Goal: Information Seeking & Learning: Learn about a topic

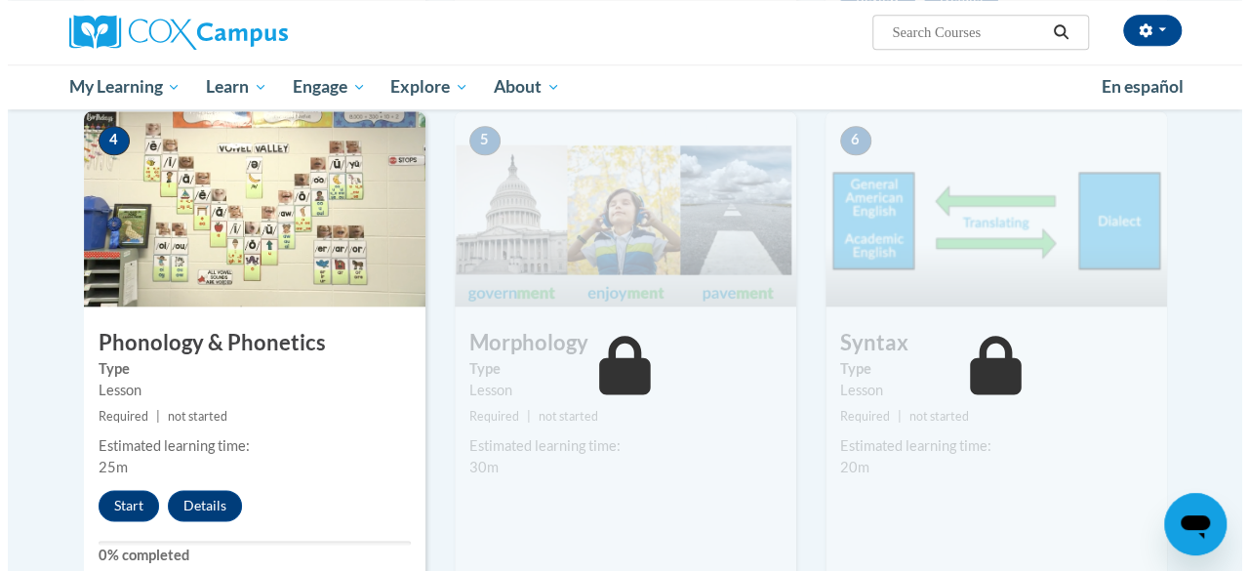
scroll to position [1104, 0]
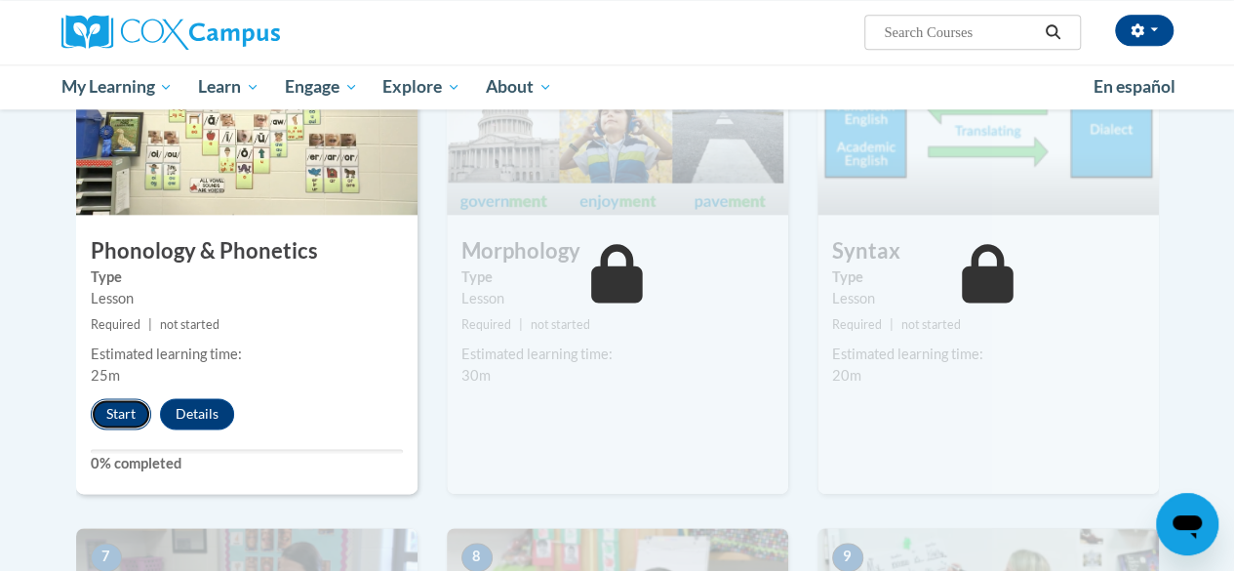
click at [119, 420] on button "Start" at bounding box center [121, 413] width 60 height 31
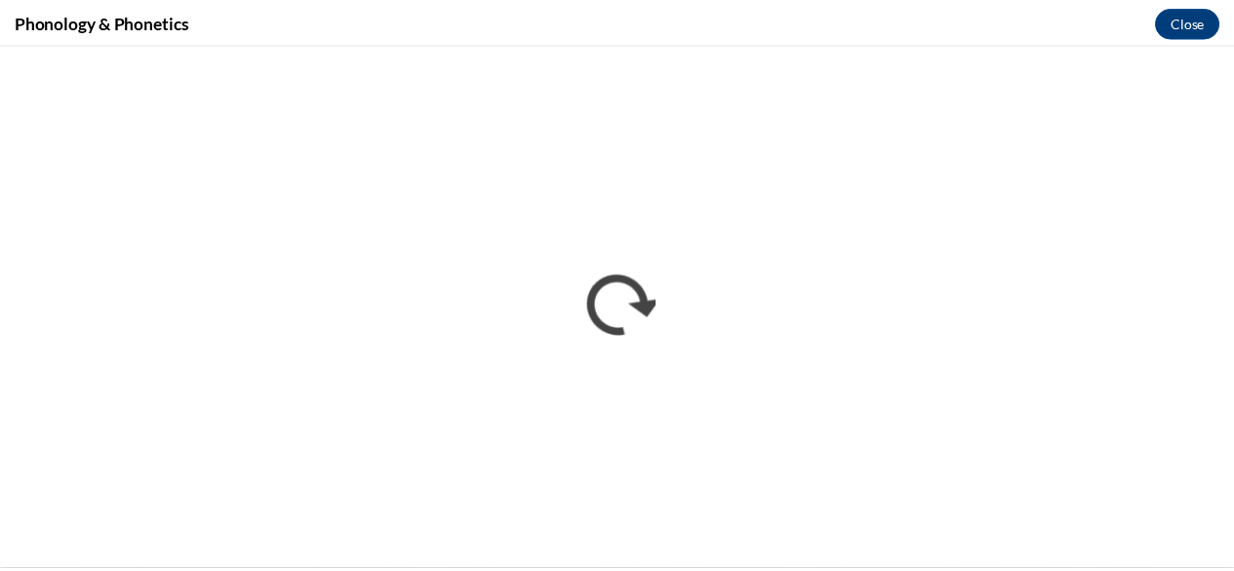
scroll to position [0, 0]
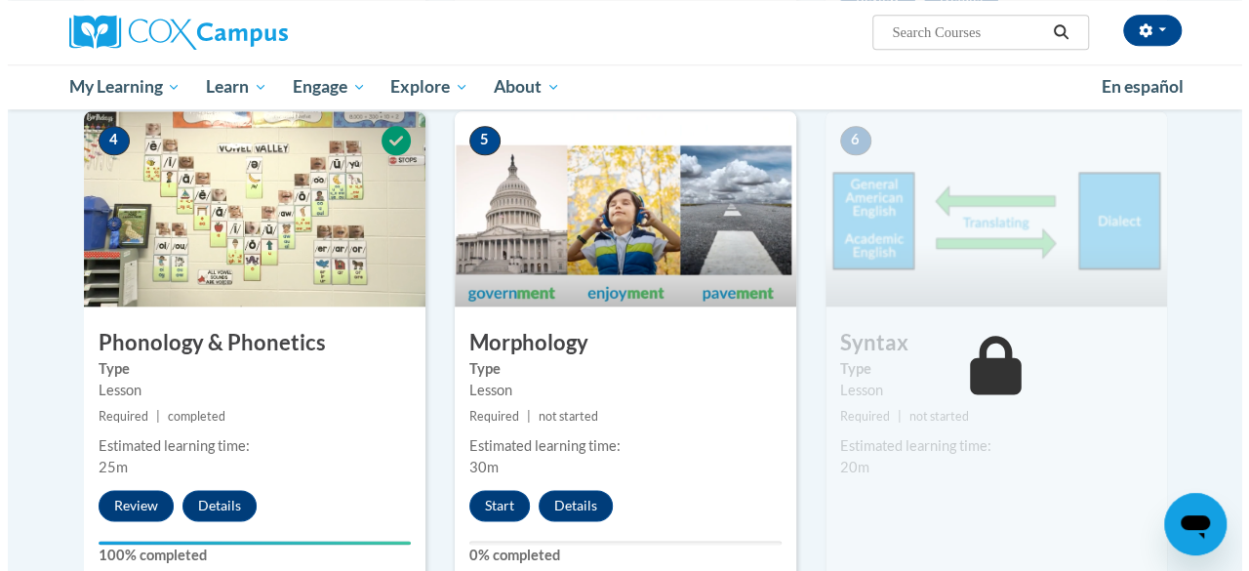
scroll to position [990, 0]
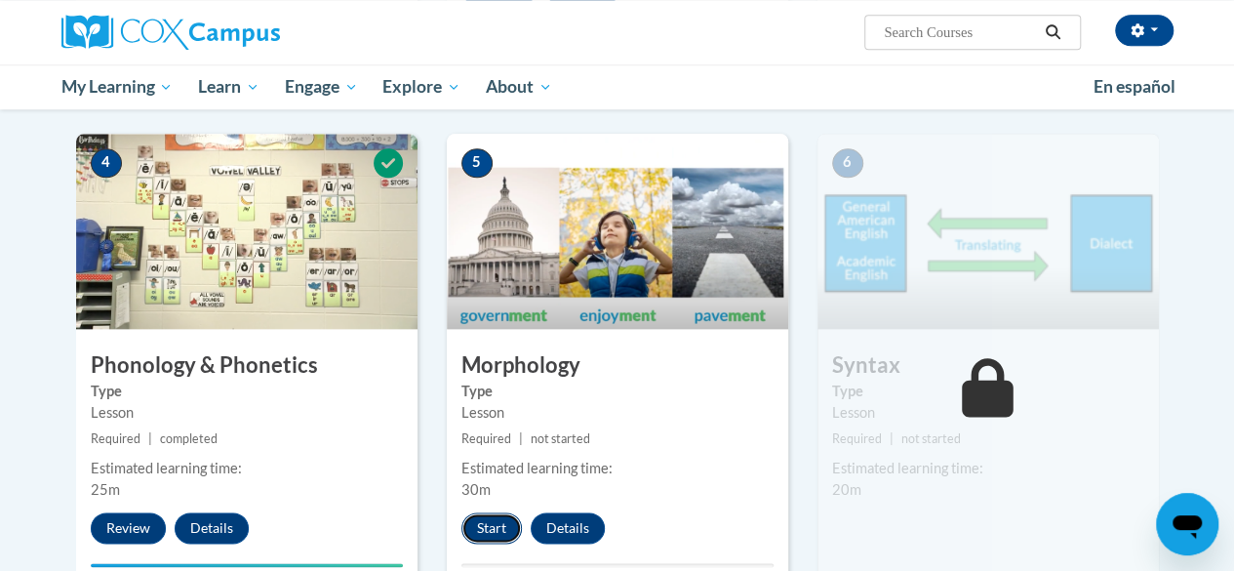
click at [497, 526] on button "Start" at bounding box center [491, 527] width 60 height 31
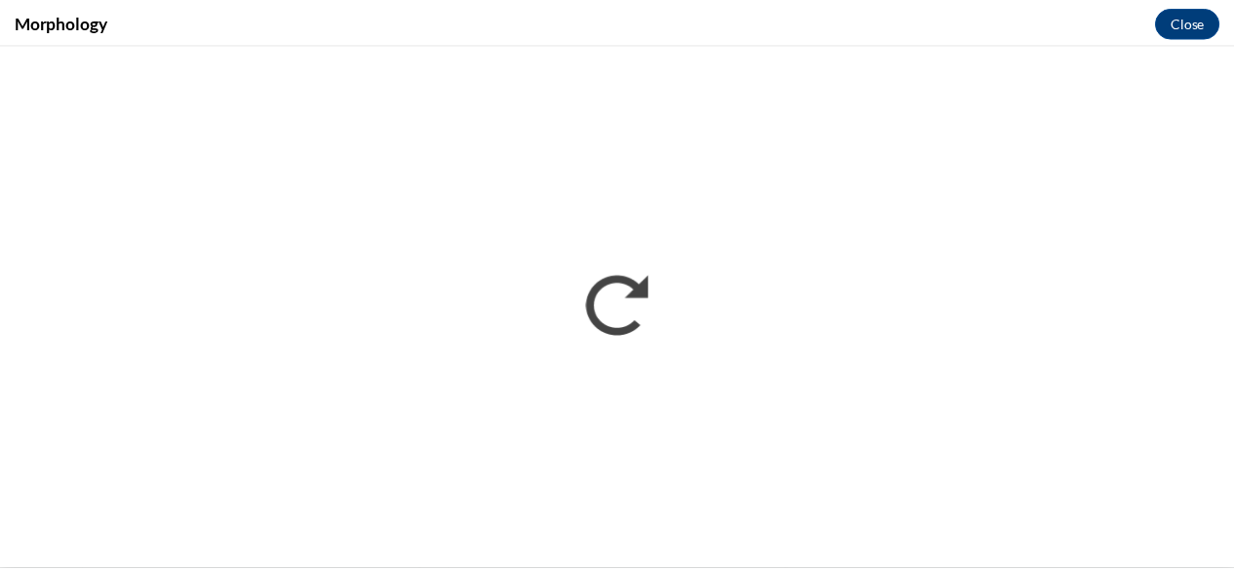
scroll to position [0, 0]
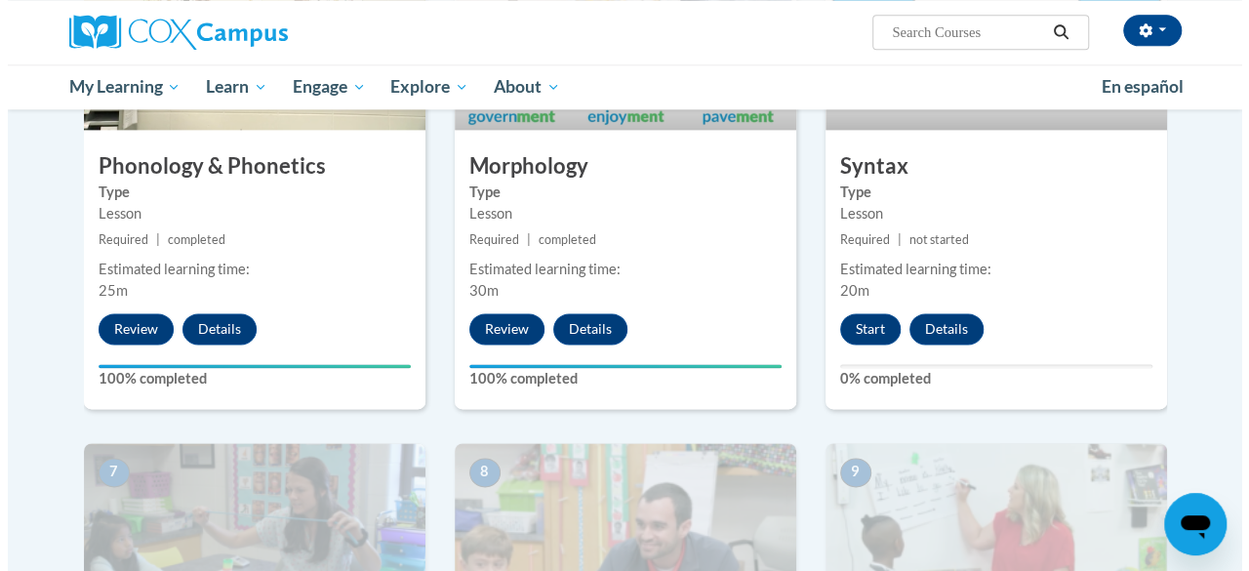
scroll to position [1190, 0]
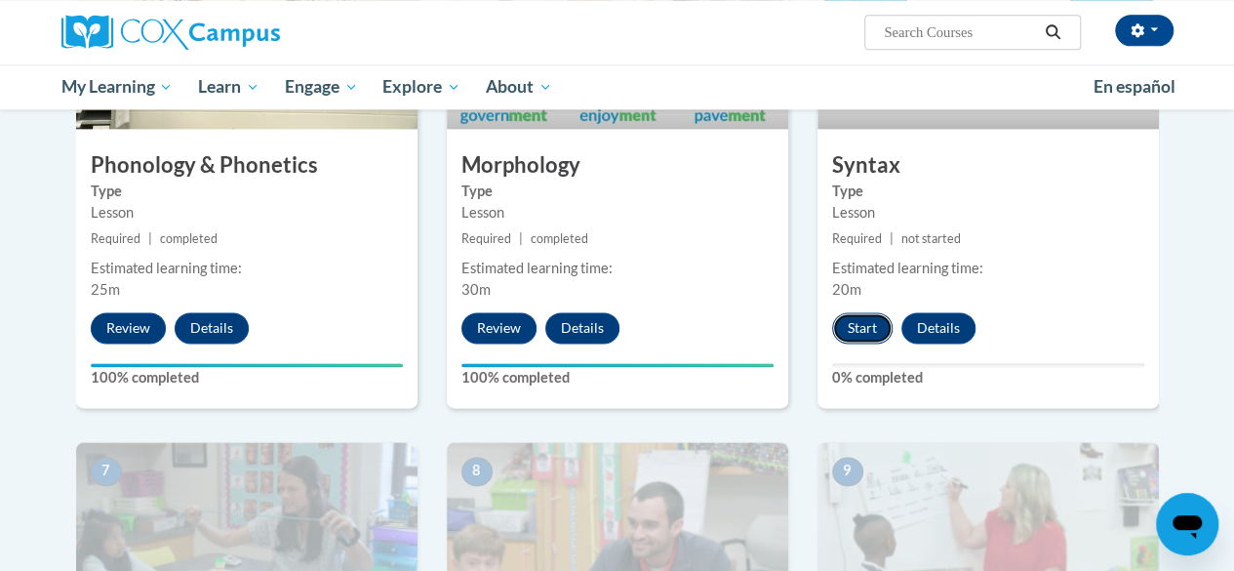
click at [852, 329] on button "Start" at bounding box center [862, 327] width 60 height 31
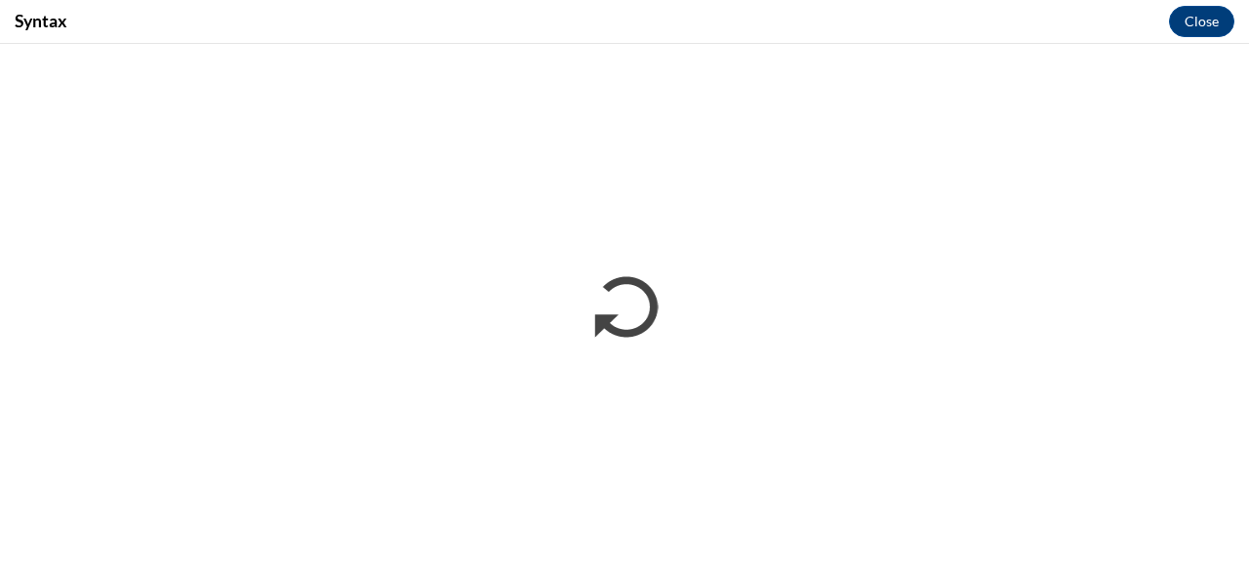
scroll to position [0, 0]
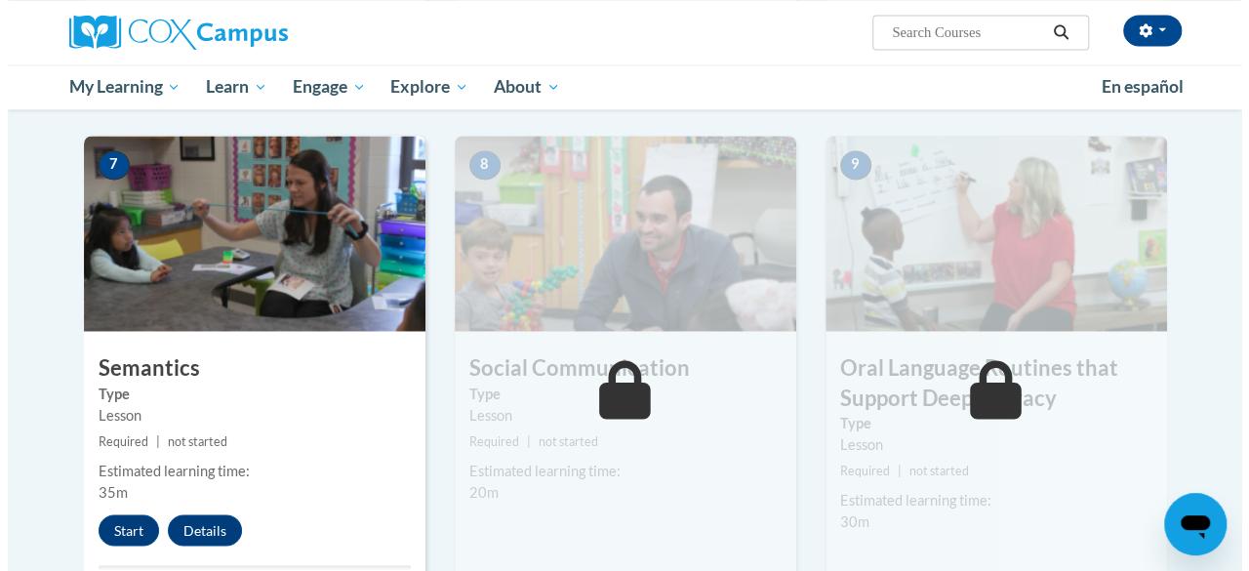
scroll to position [1498, 0]
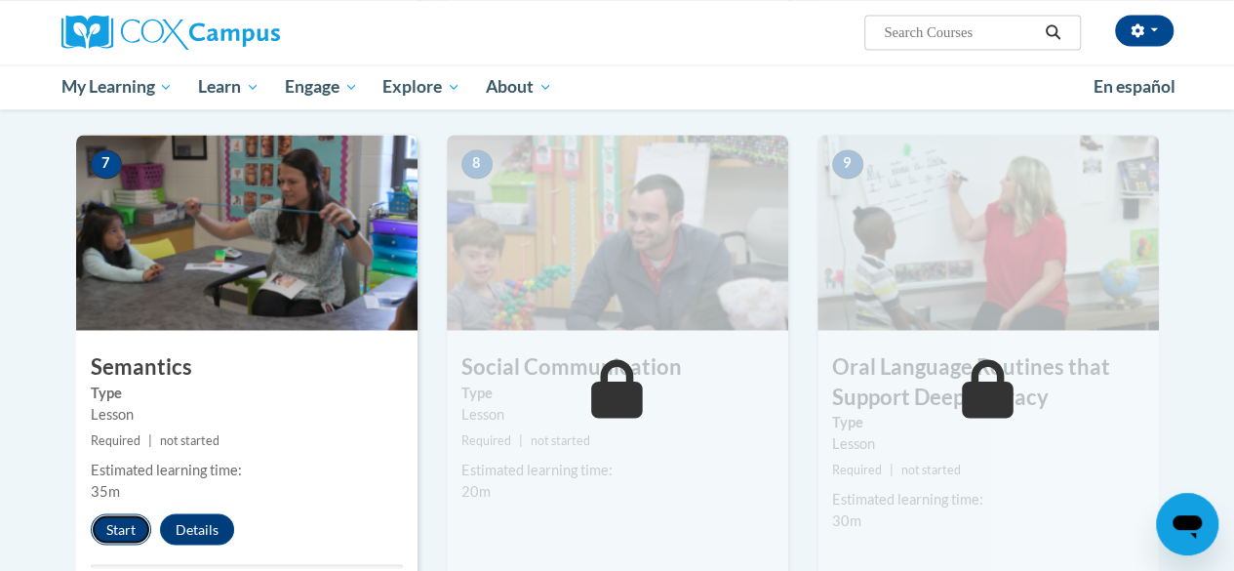
click at [118, 520] on button "Start" at bounding box center [121, 528] width 60 height 31
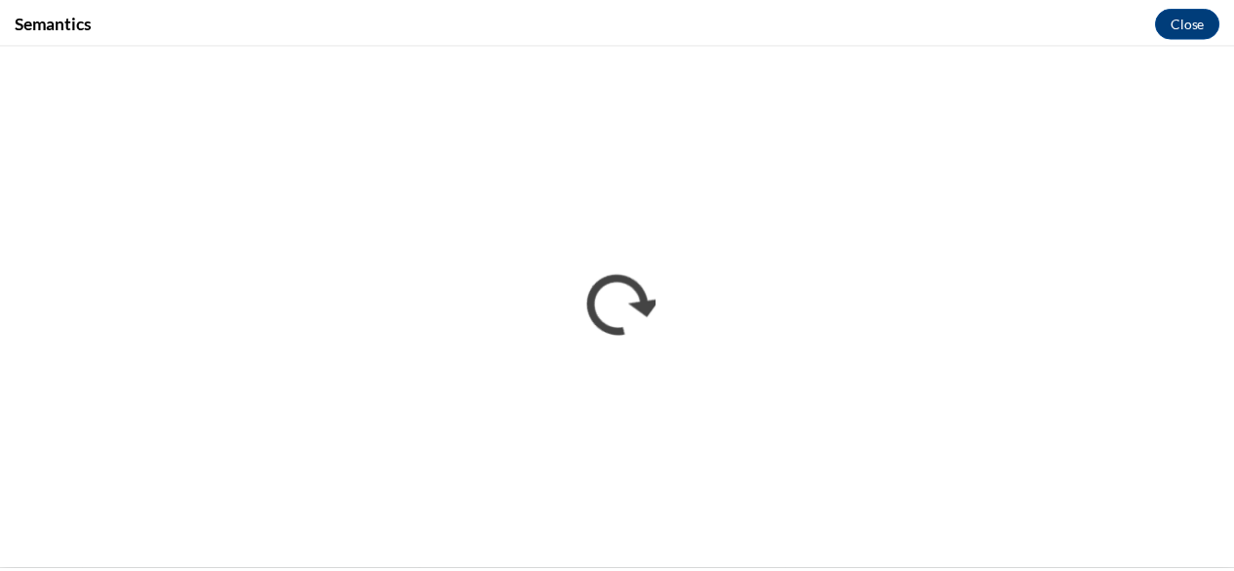
scroll to position [0, 0]
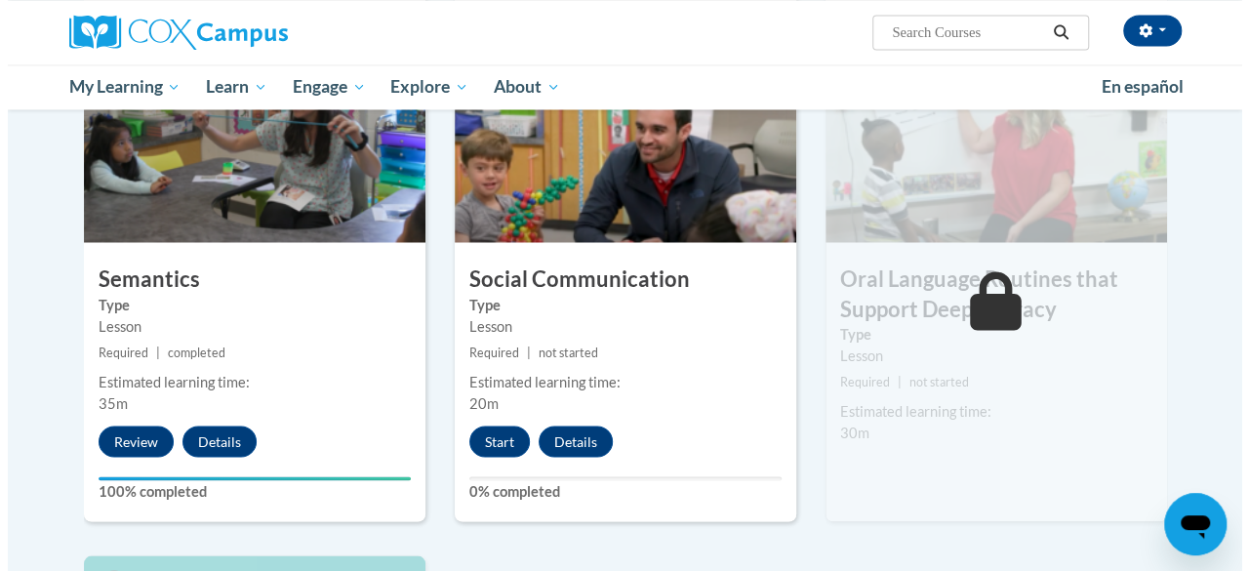
scroll to position [1588, 0]
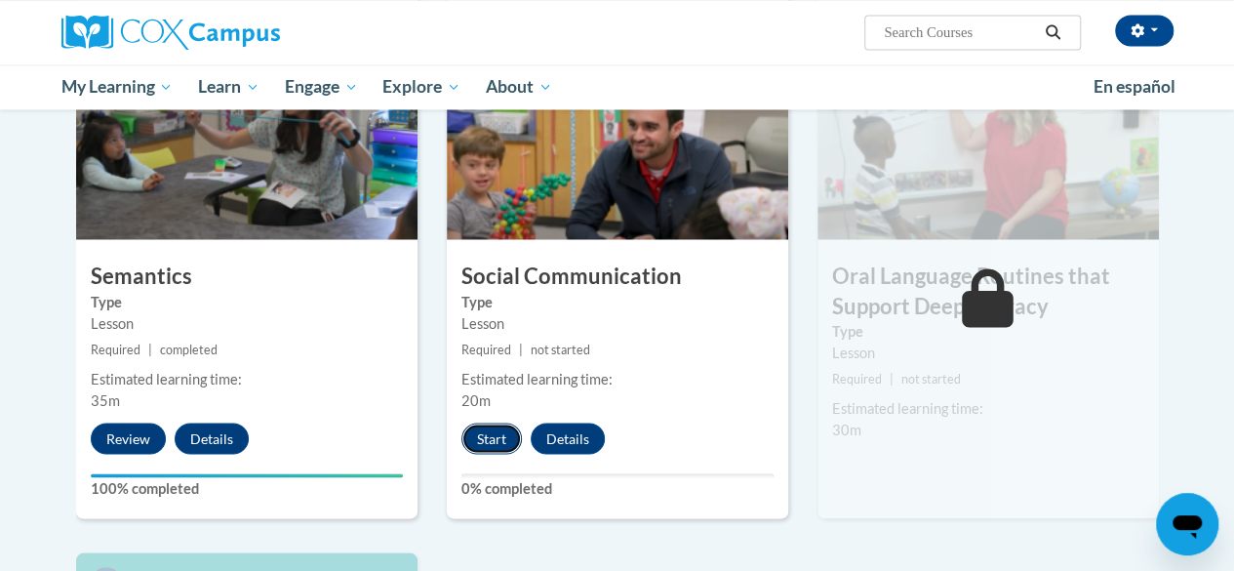
click at [499, 436] on button "Start" at bounding box center [491, 437] width 60 height 31
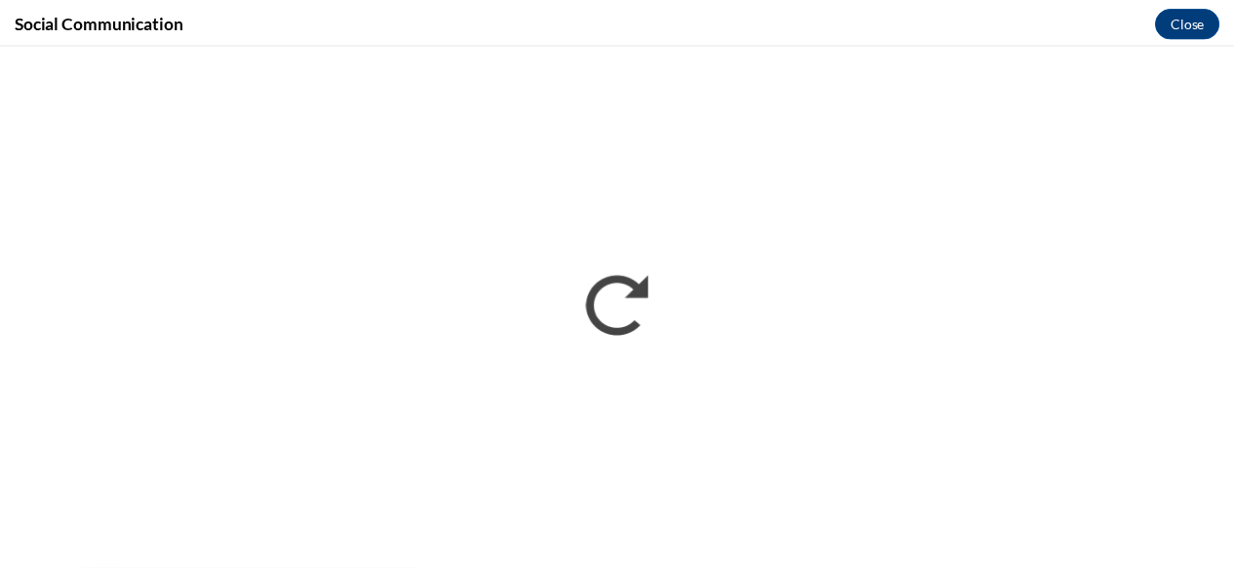
scroll to position [0, 0]
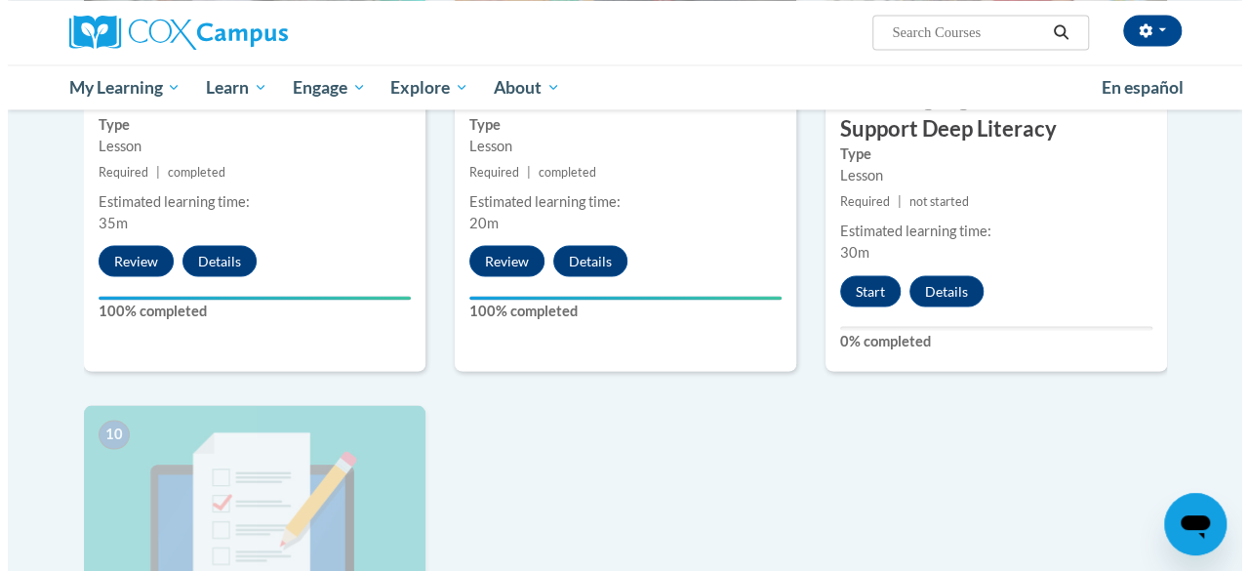
scroll to position [1565, 0]
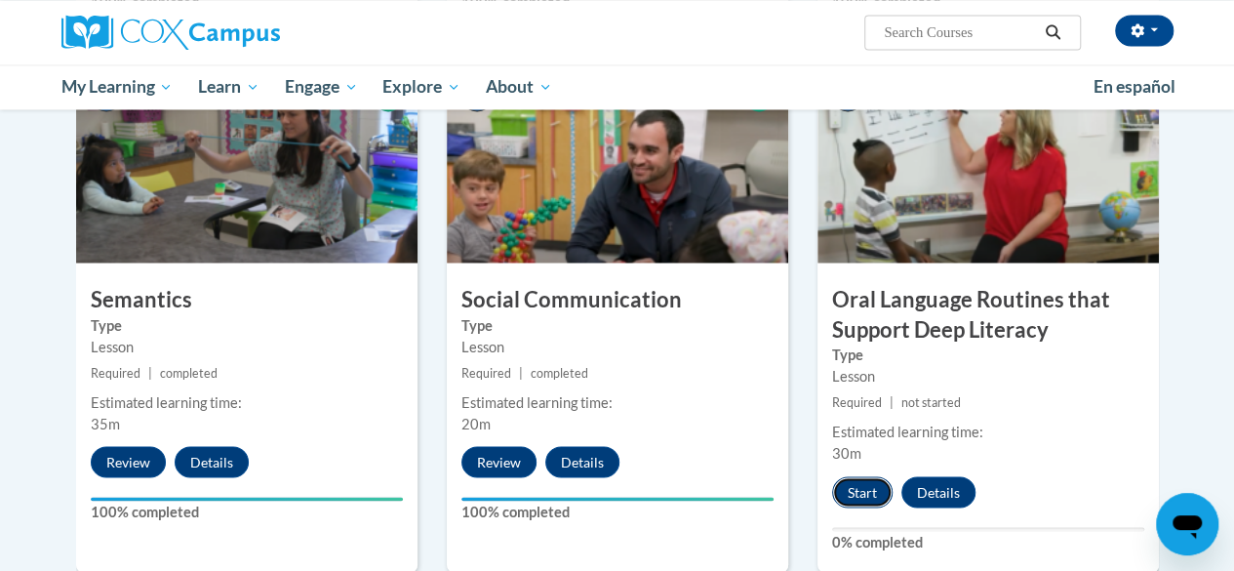
click at [859, 491] on button "Start" at bounding box center [862, 491] width 60 height 31
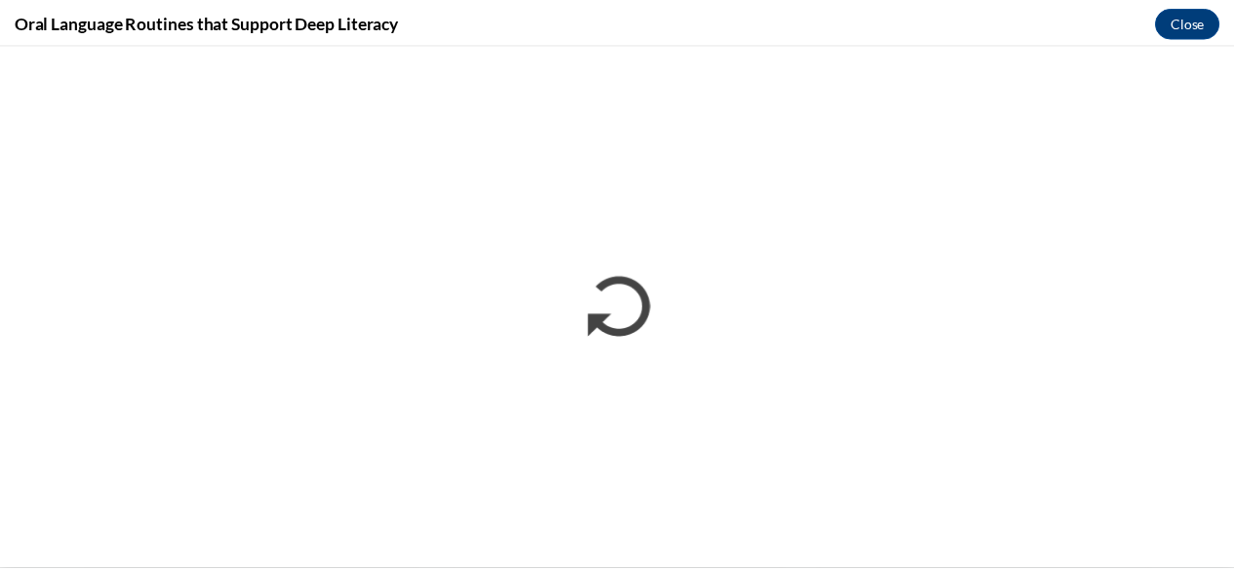
scroll to position [0, 0]
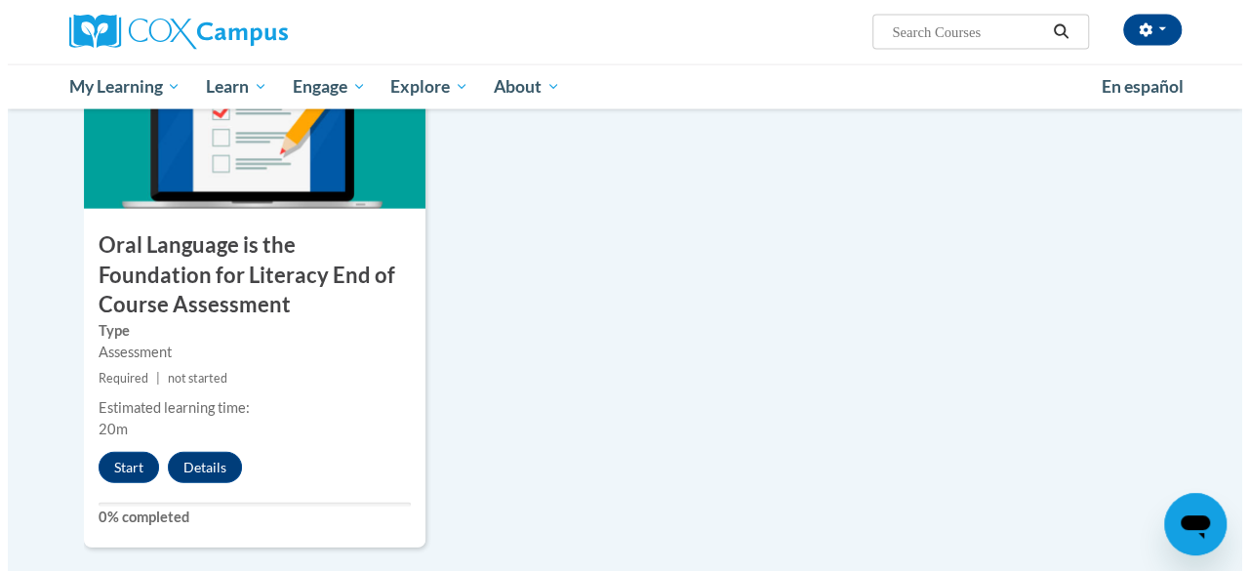
scroll to position [2182, 0]
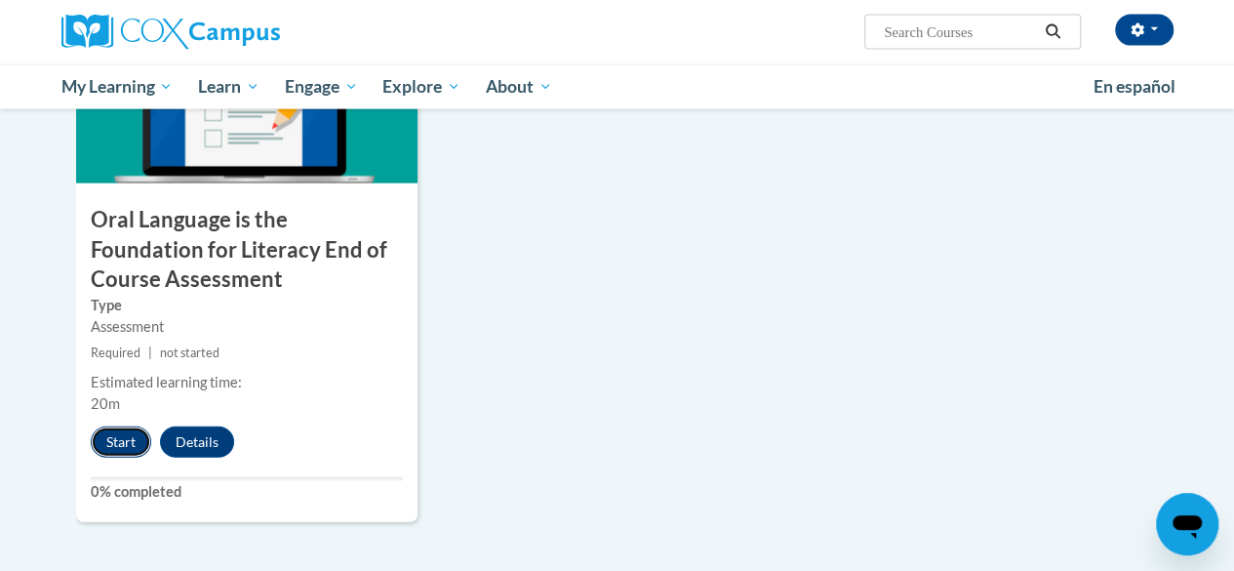
click at [128, 444] on button "Start" at bounding box center [121, 441] width 60 height 31
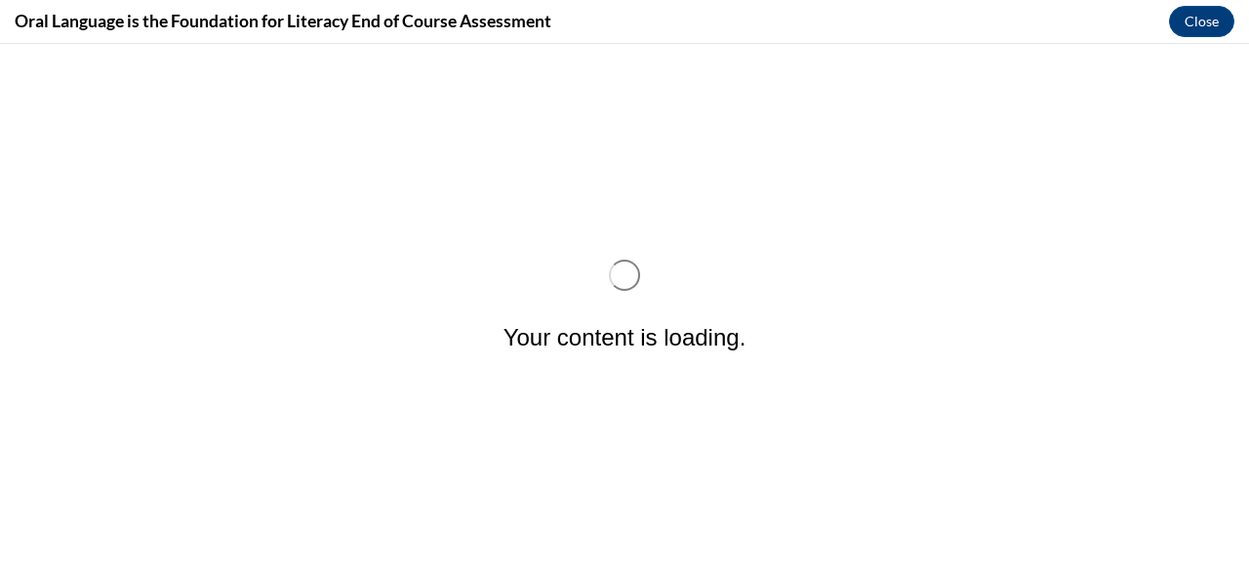
scroll to position [0, 0]
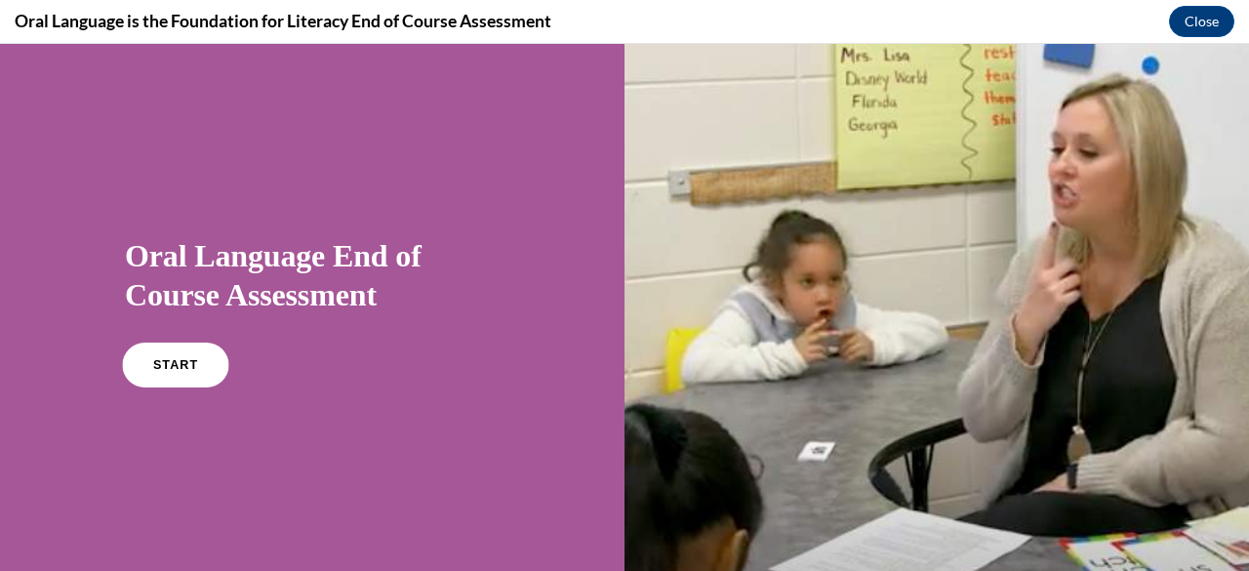
click at [191, 363] on link "START" at bounding box center [175, 364] width 106 height 45
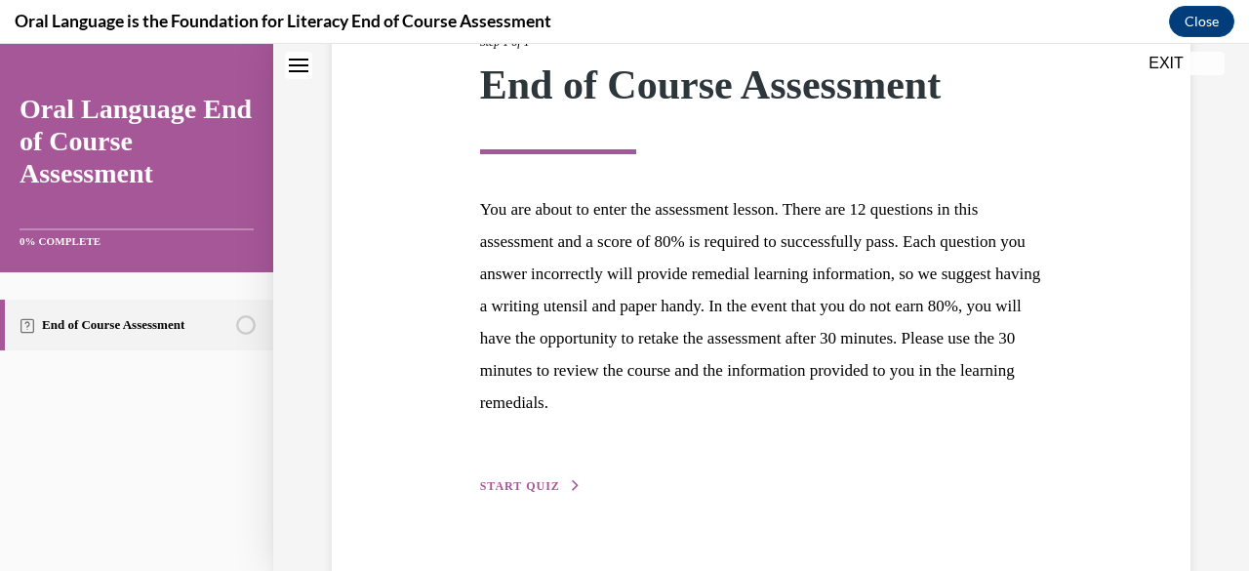
scroll to position [285, 0]
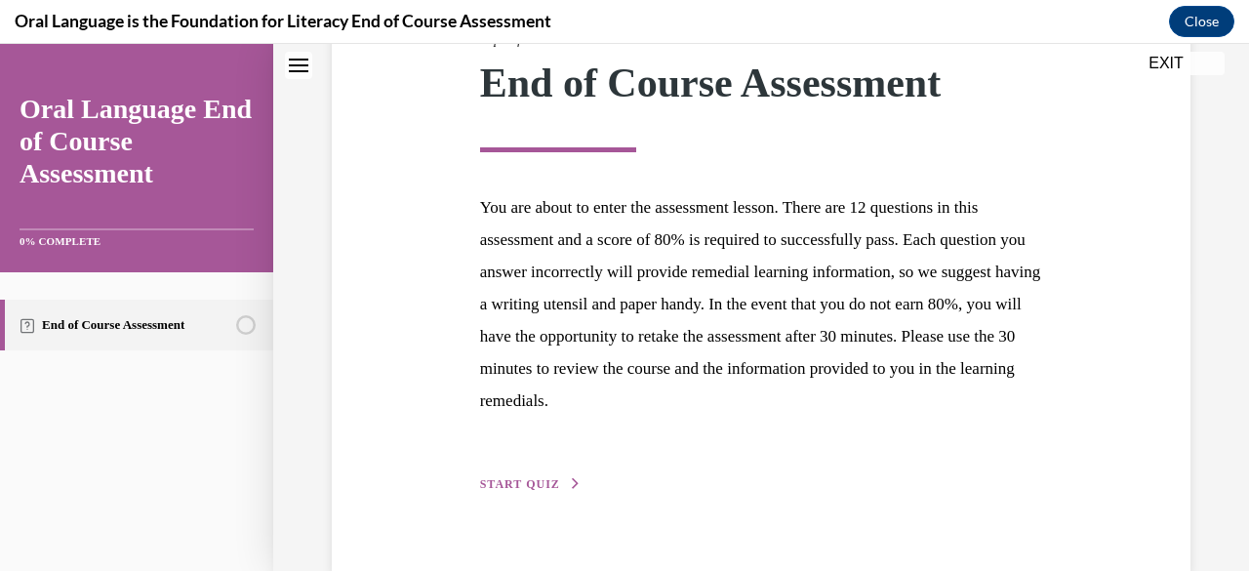
click at [560, 479] on button "START QUIZ" at bounding box center [530, 484] width 101 height 18
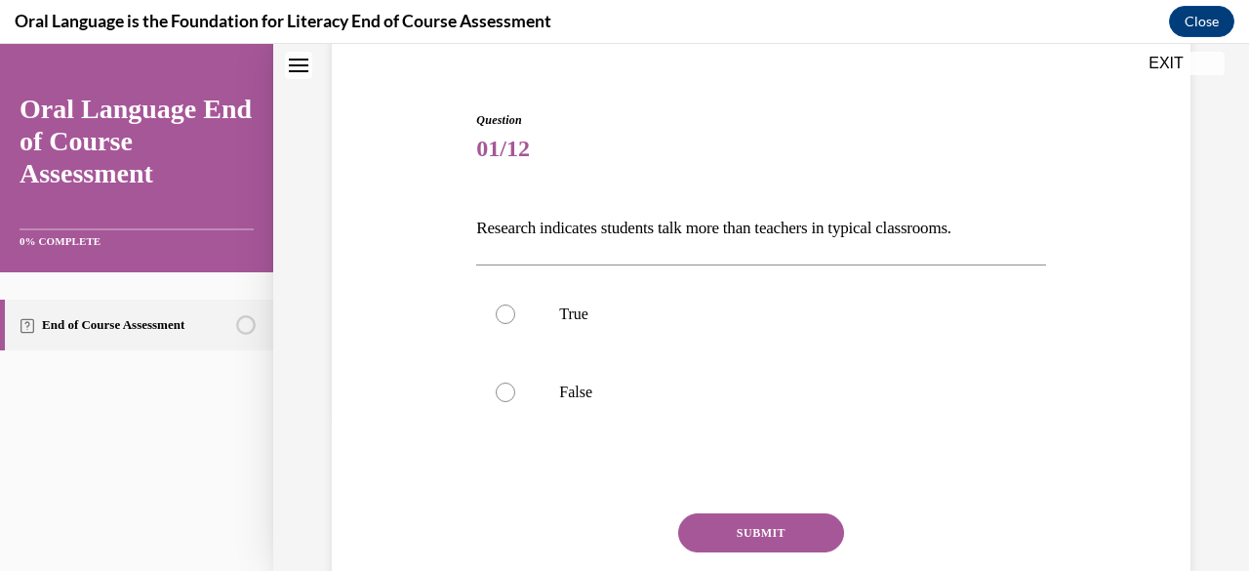
scroll to position [159, 0]
click at [767, 424] on label "False" at bounding box center [760, 393] width 569 height 78
click at [515, 403] on input "False" at bounding box center [506, 393] width 20 height 20
radio input "true"
click at [810, 522] on button "SUBMIT" at bounding box center [761, 533] width 166 height 39
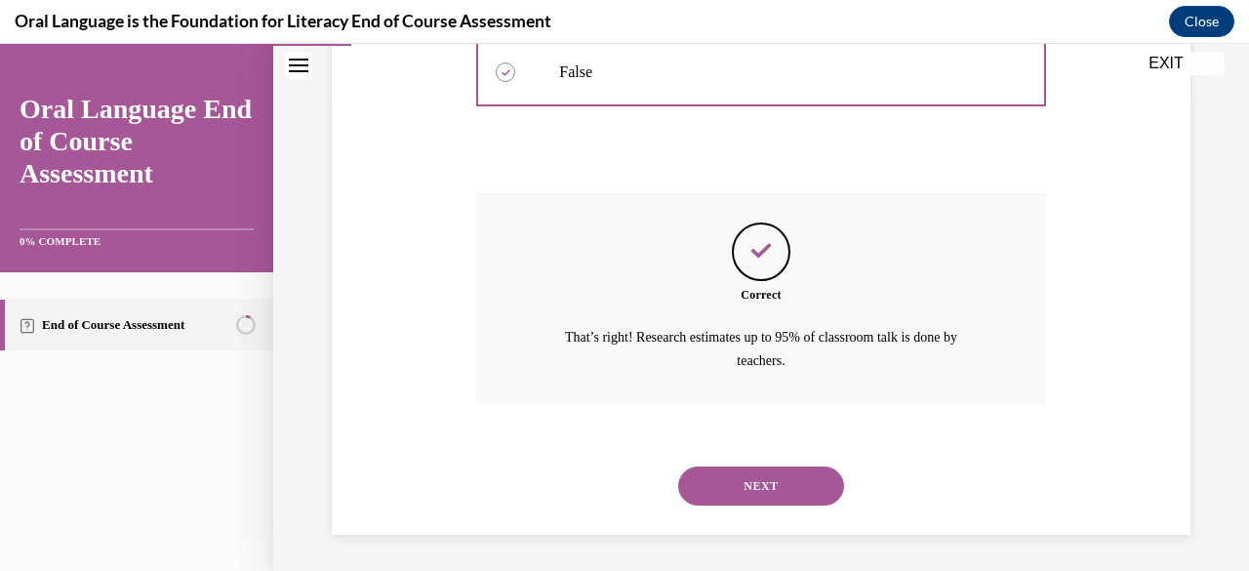
scroll to position [481, 0]
click at [734, 489] on button "NEXT" at bounding box center [761, 484] width 166 height 39
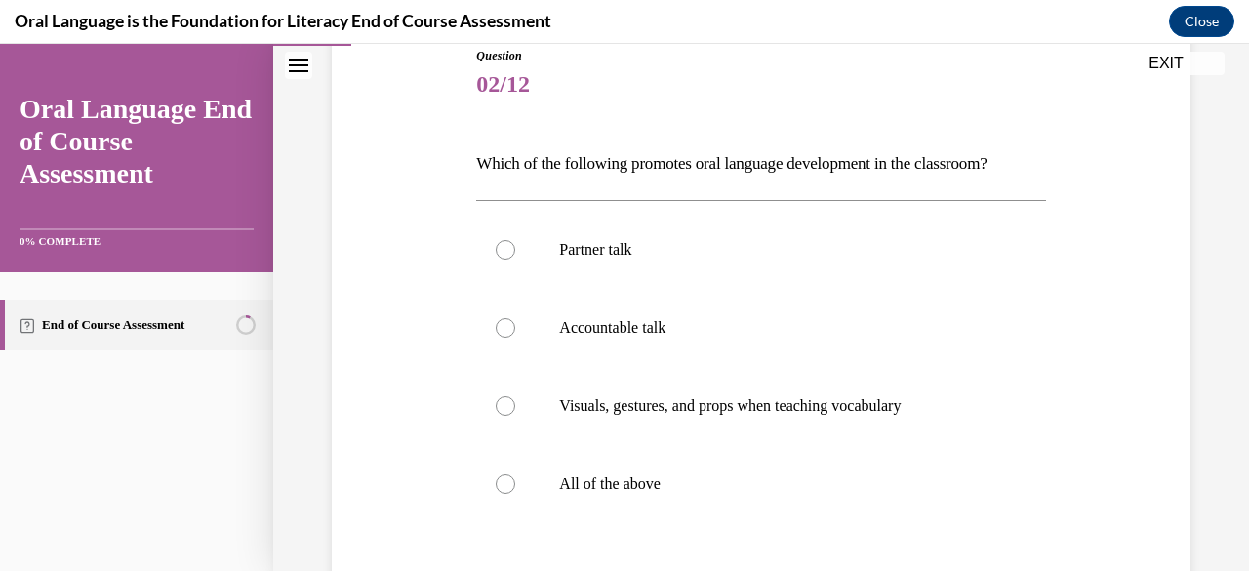
scroll to position [226, 0]
click at [729, 518] on label "All of the above" at bounding box center [760, 482] width 569 height 78
click at [515, 492] on input "All of the above" at bounding box center [506, 482] width 20 height 20
radio input "true"
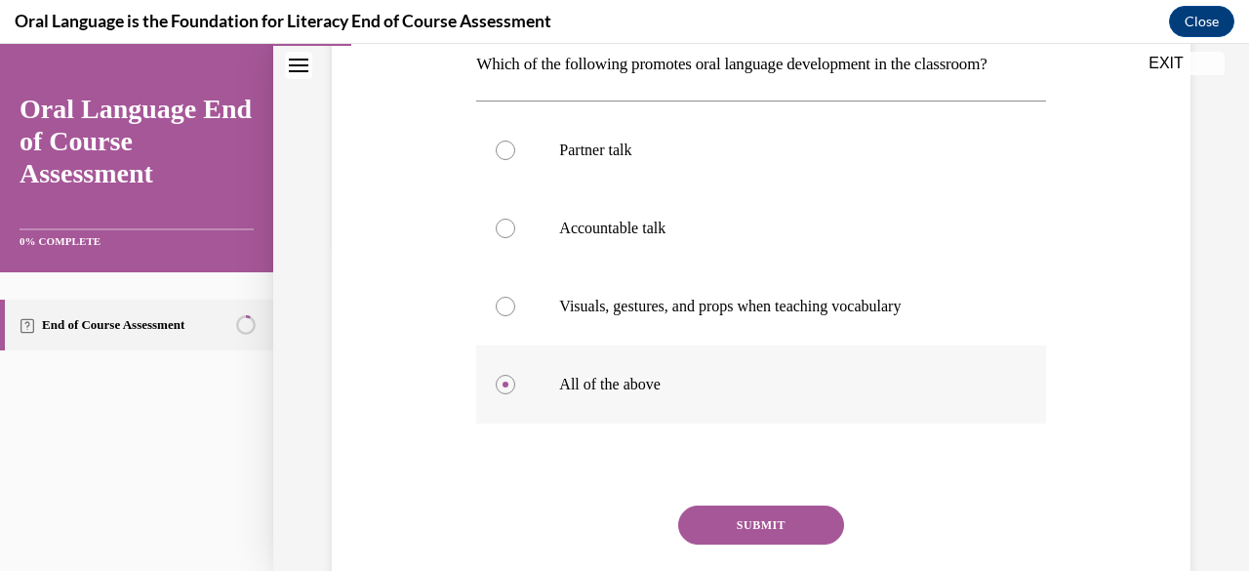
click at [729, 518] on button "SUBMIT" at bounding box center [761, 524] width 166 height 39
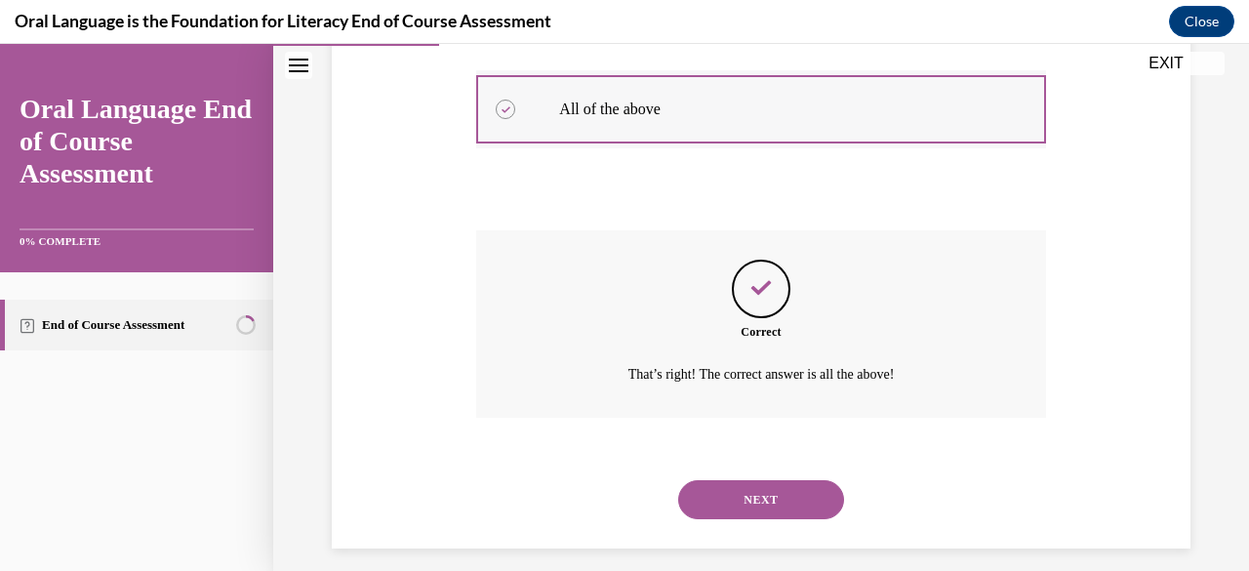
scroll to position [615, 0]
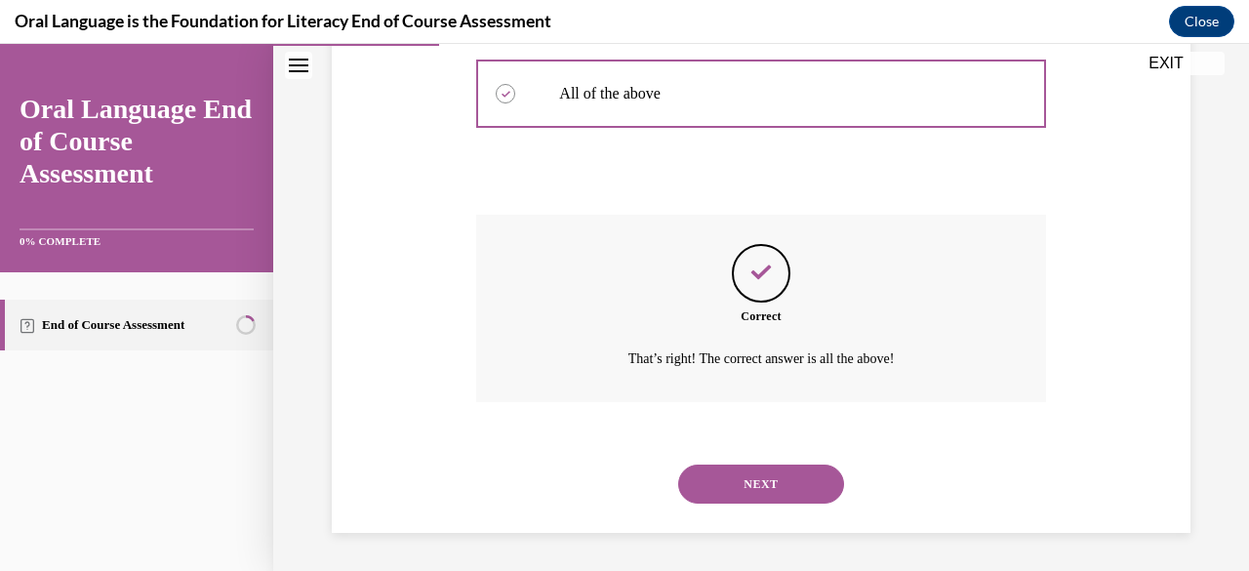
click at [724, 497] on button "NEXT" at bounding box center [761, 483] width 166 height 39
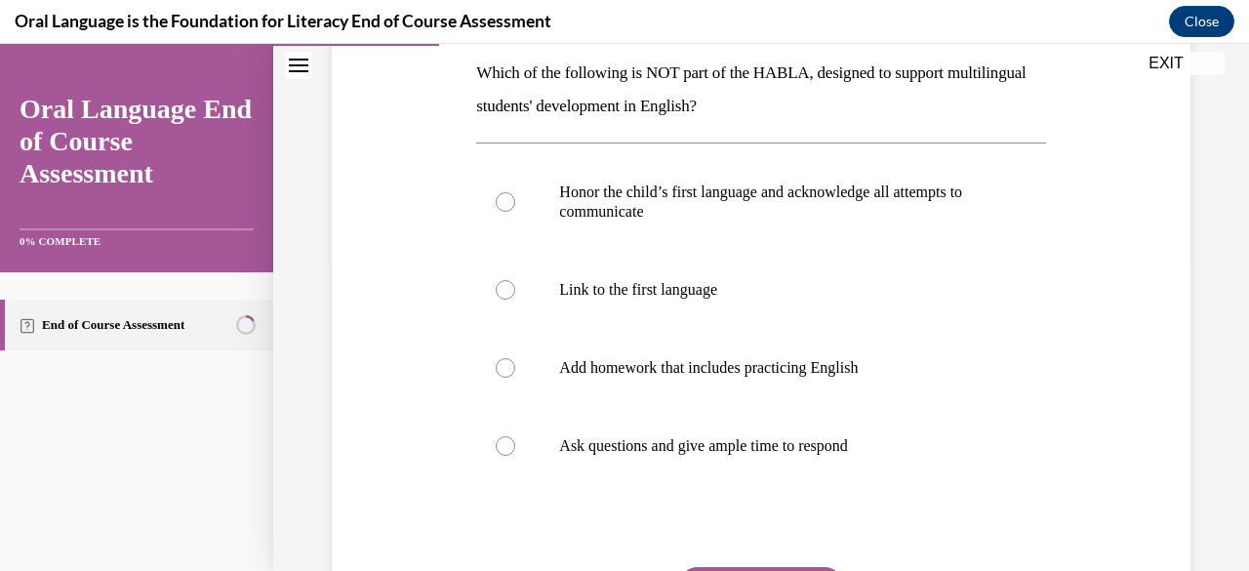
scroll to position [302, 0]
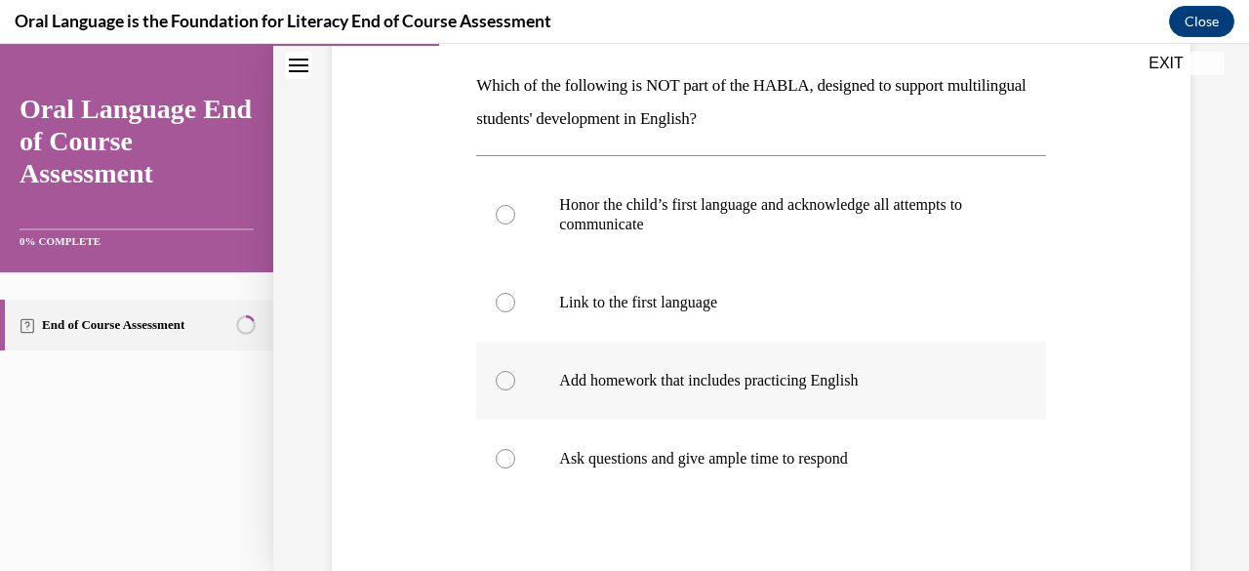
click at [648, 384] on p "Add homework that includes practicing English" at bounding box center [777, 381] width 437 height 20
click at [515, 384] on input "Add homework that includes practicing English" at bounding box center [506, 381] width 20 height 20
radio input "true"
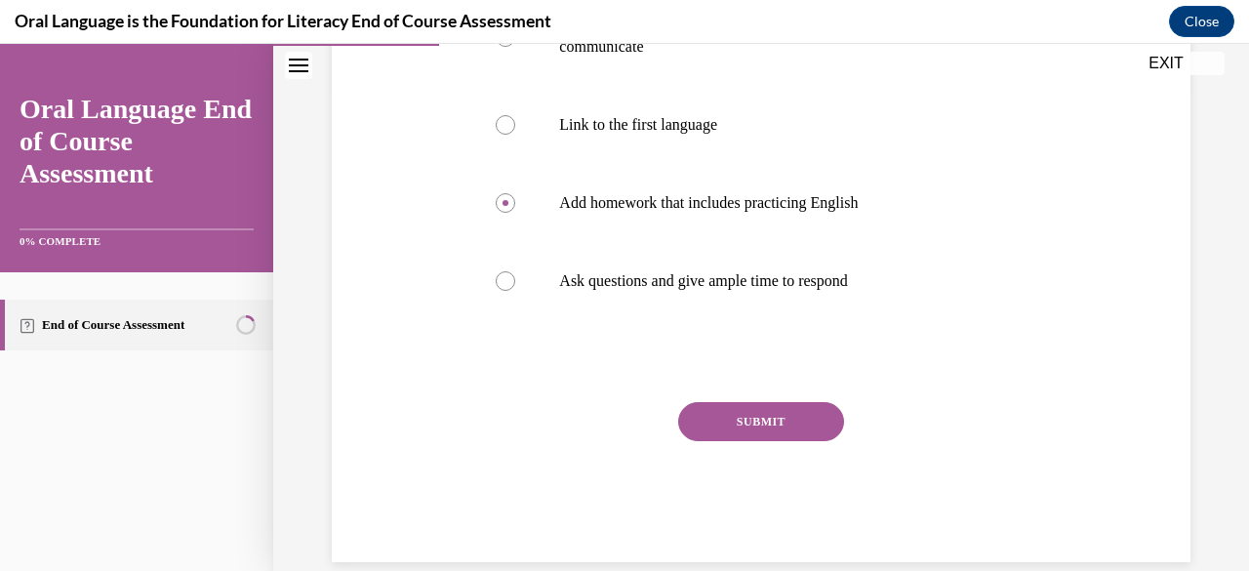
click at [702, 399] on div "Question 03/12 Which of the following is NOT part of the HABLA, designed to sup…" at bounding box center [760, 176] width 569 height 771
click at [700, 409] on button "SUBMIT" at bounding box center [761, 421] width 166 height 39
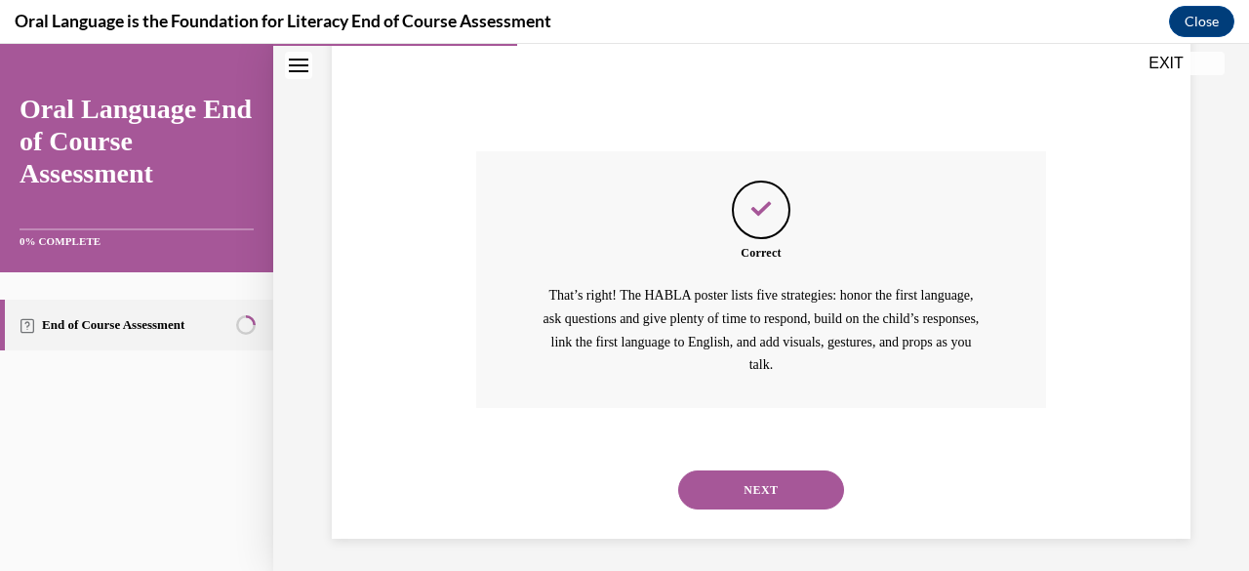
scroll to position [737, 0]
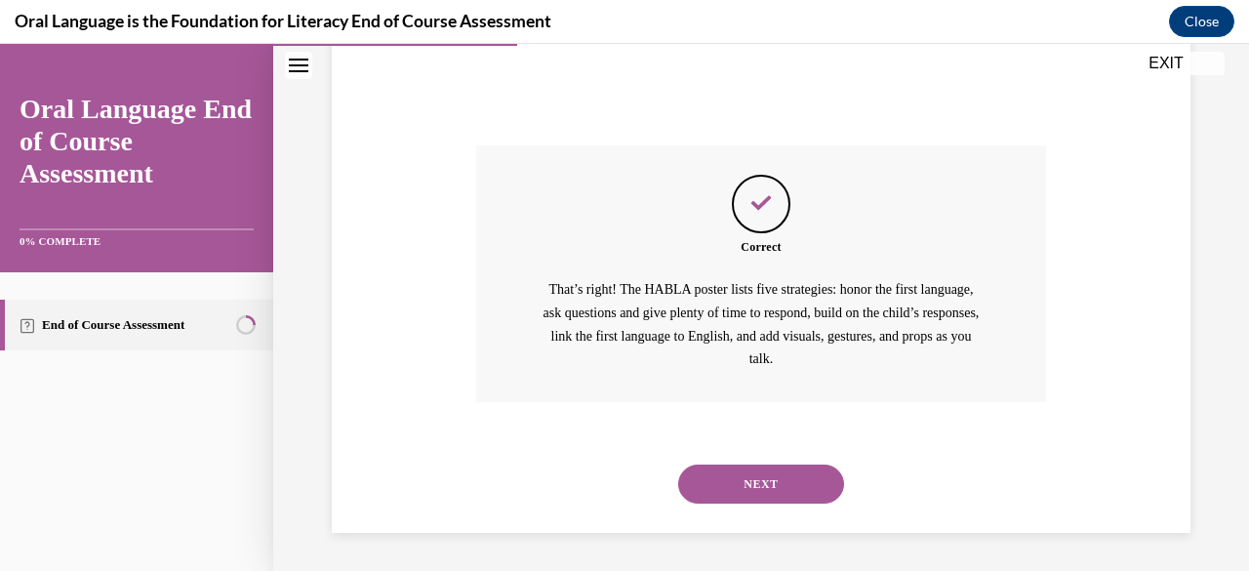
click at [763, 475] on button "NEXT" at bounding box center [761, 483] width 166 height 39
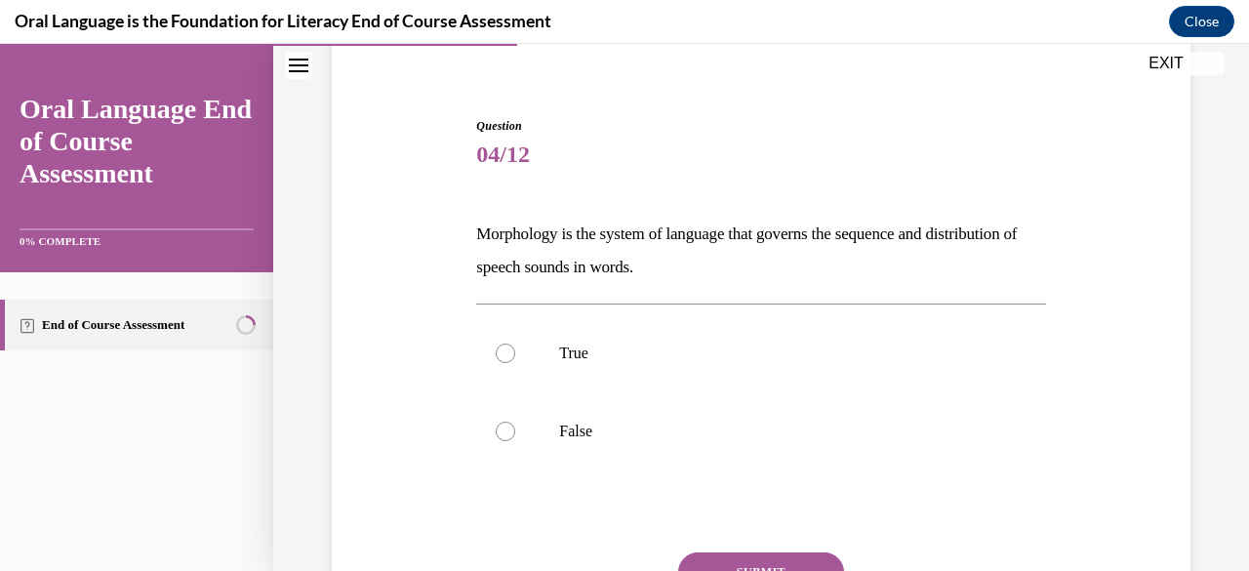
scroll to position [155, 0]
click at [533, 404] on label "False" at bounding box center [760, 430] width 569 height 78
click at [515, 420] on input "False" at bounding box center [506, 430] width 20 height 20
radio input "true"
click at [730, 562] on button "SUBMIT" at bounding box center [761, 570] width 166 height 39
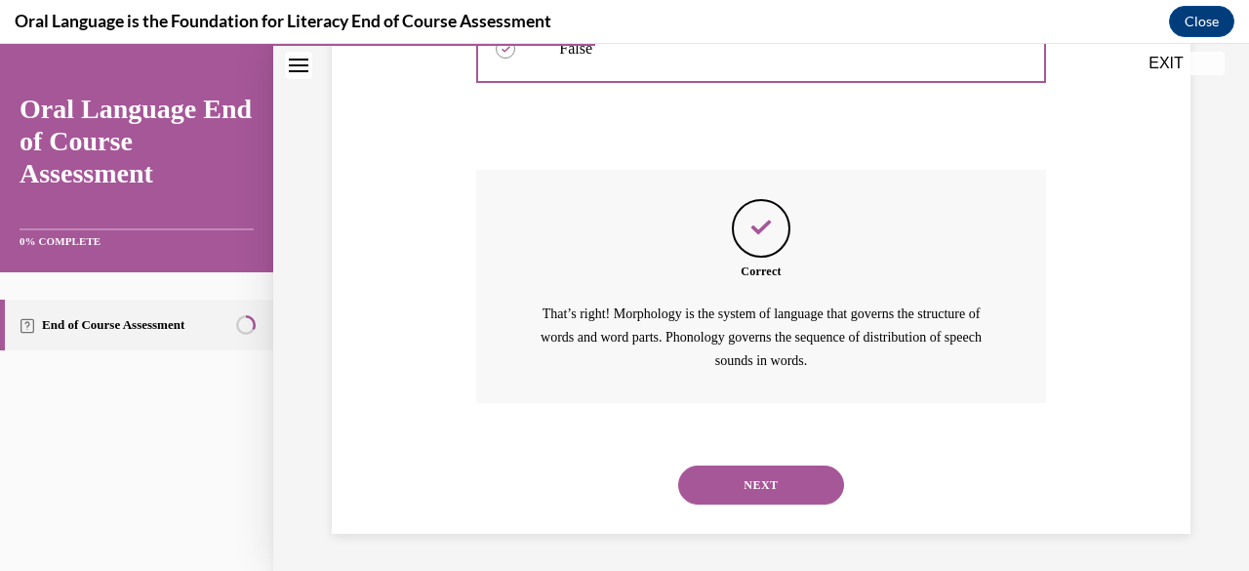
scroll to position [538, 0]
click at [718, 464] on button "NEXT" at bounding box center [761, 483] width 166 height 39
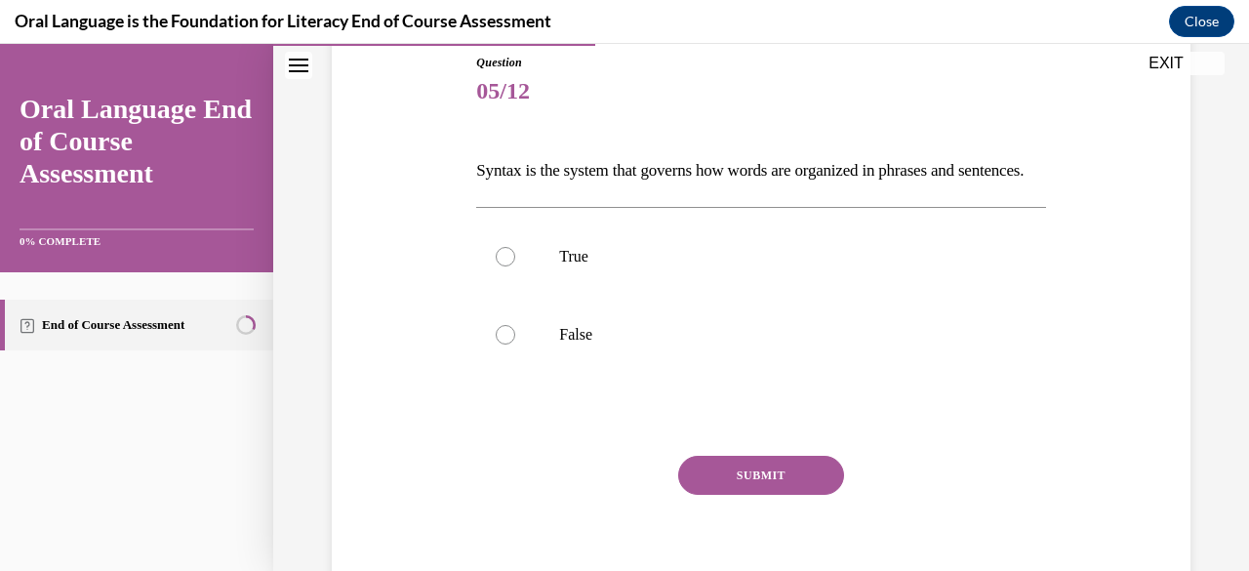
scroll to position [201, 0]
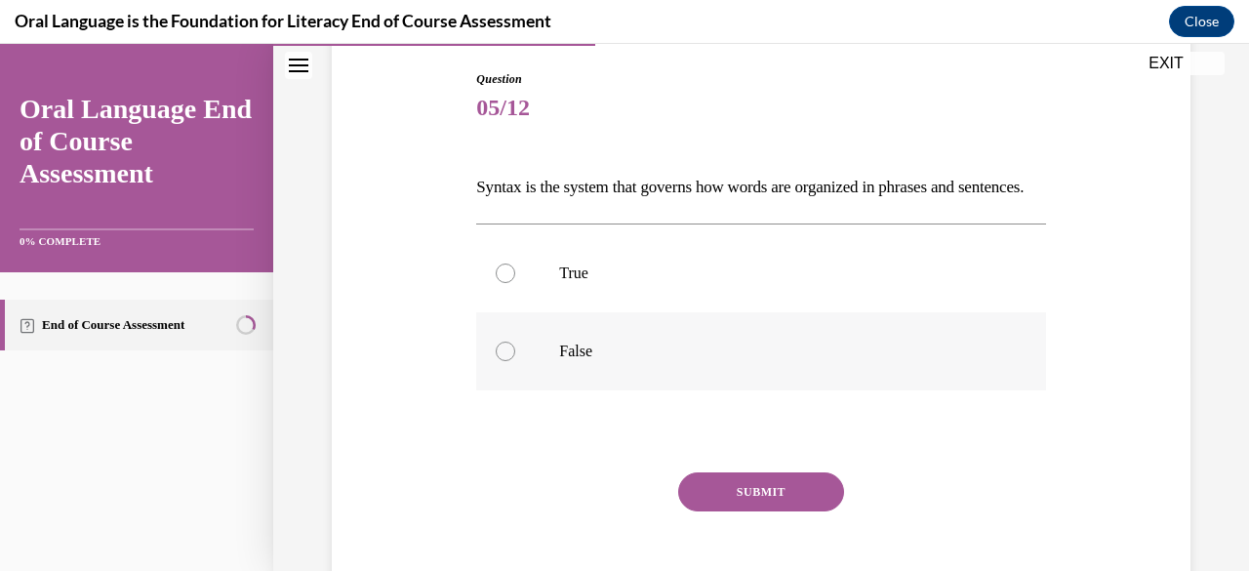
click at [634, 390] on label "False" at bounding box center [760, 351] width 569 height 78
click at [515, 361] on input "False" at bounding box center [506, 351] width 20 height 20
radio input "true"
click at [627, 312] on label "True" at bounding box center [760, 273] width 569 height 78
click at [515, 283] on input "True" at bounding box center [506, 273] width 20 height 20
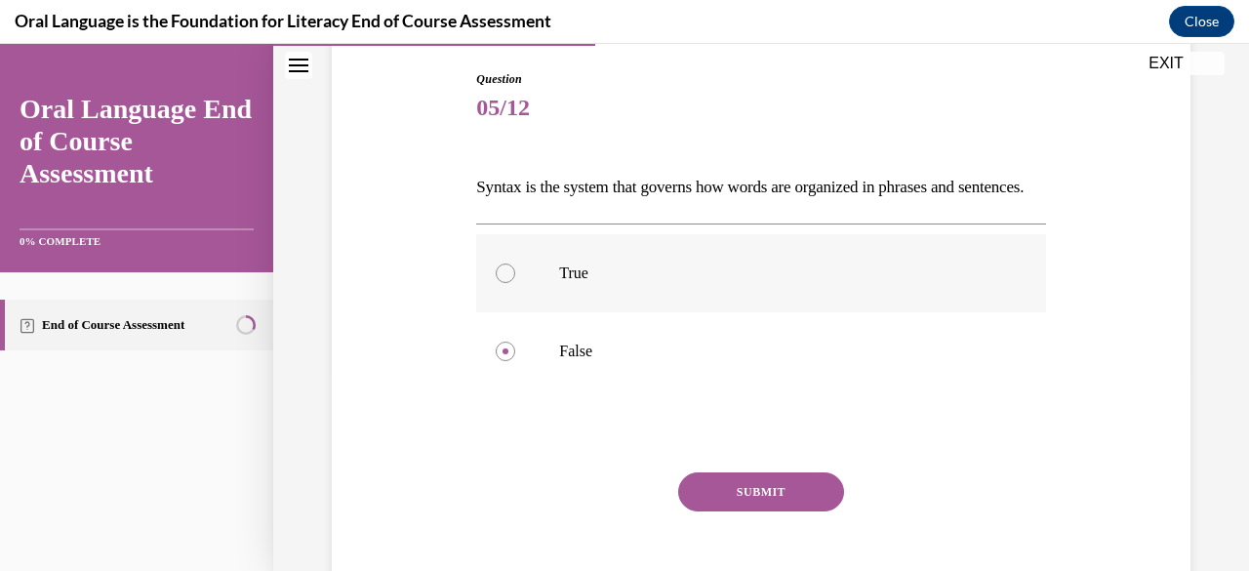
radio input "true"
click at [682, 511] on button "SUBMIT" at bounding box center [761, 491] width 166 height 39
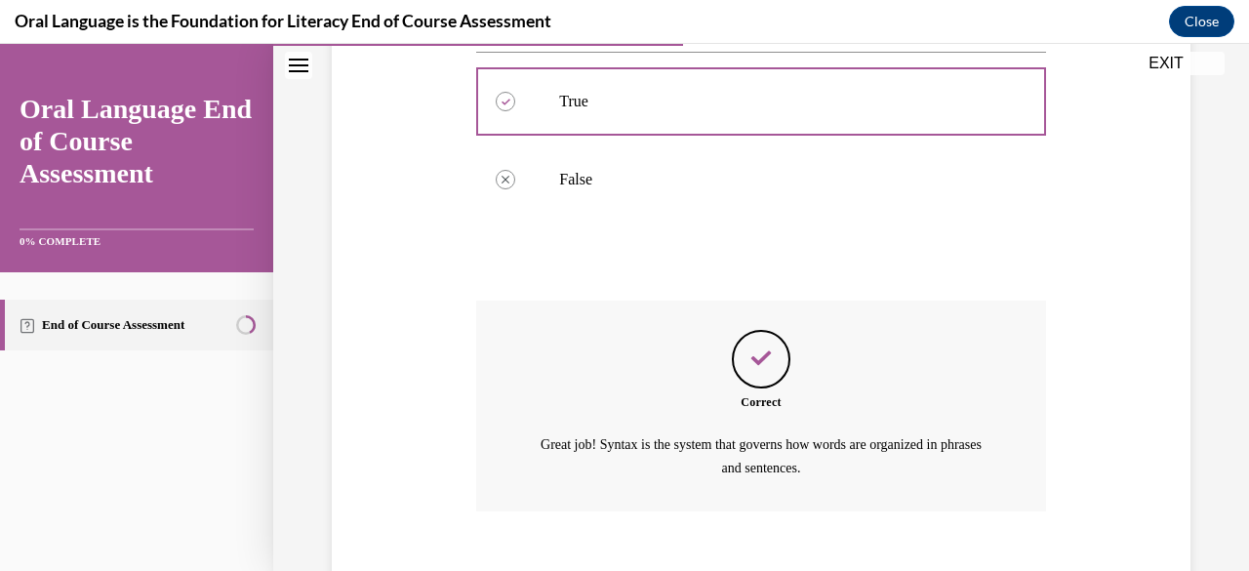
scroll to position [514, 0]
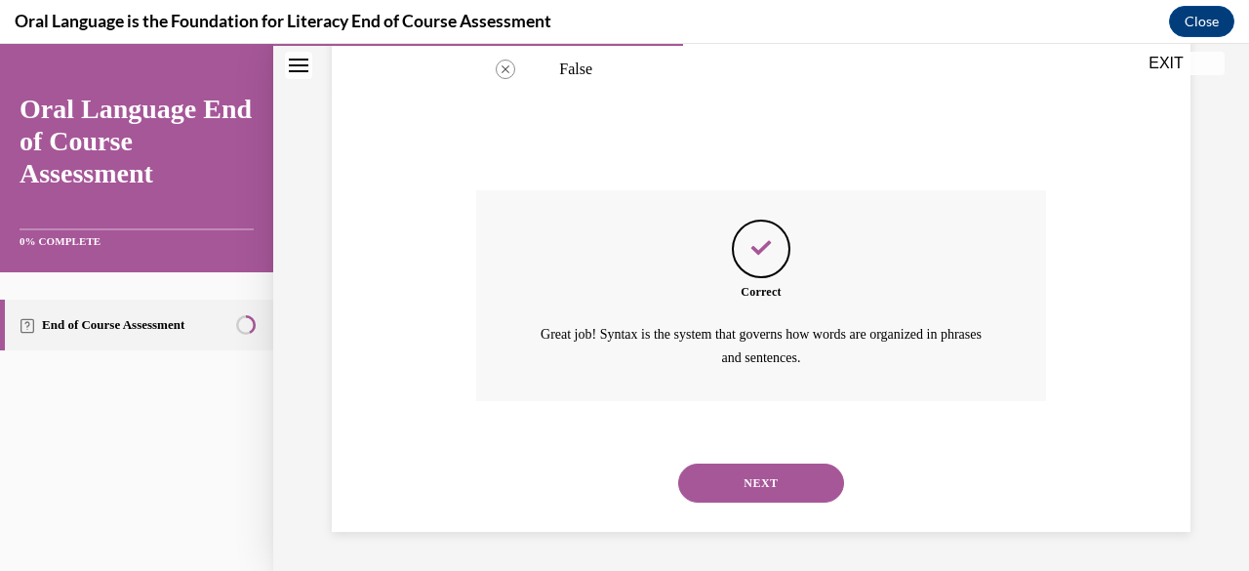
click at [718, 504] on div "NEXT" at bounding box center [760, 483] width 569 height 78
click at [726, 479] on button "NEXT" at bounding box center [761, 482] width 166 height 39
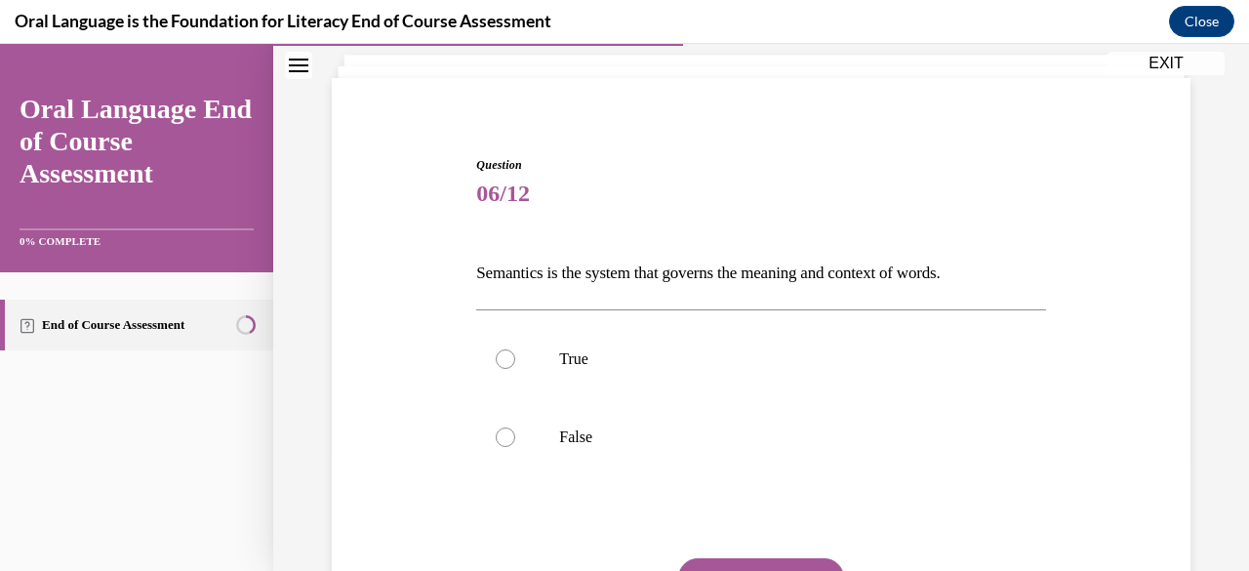
scroll to position [117, 0]
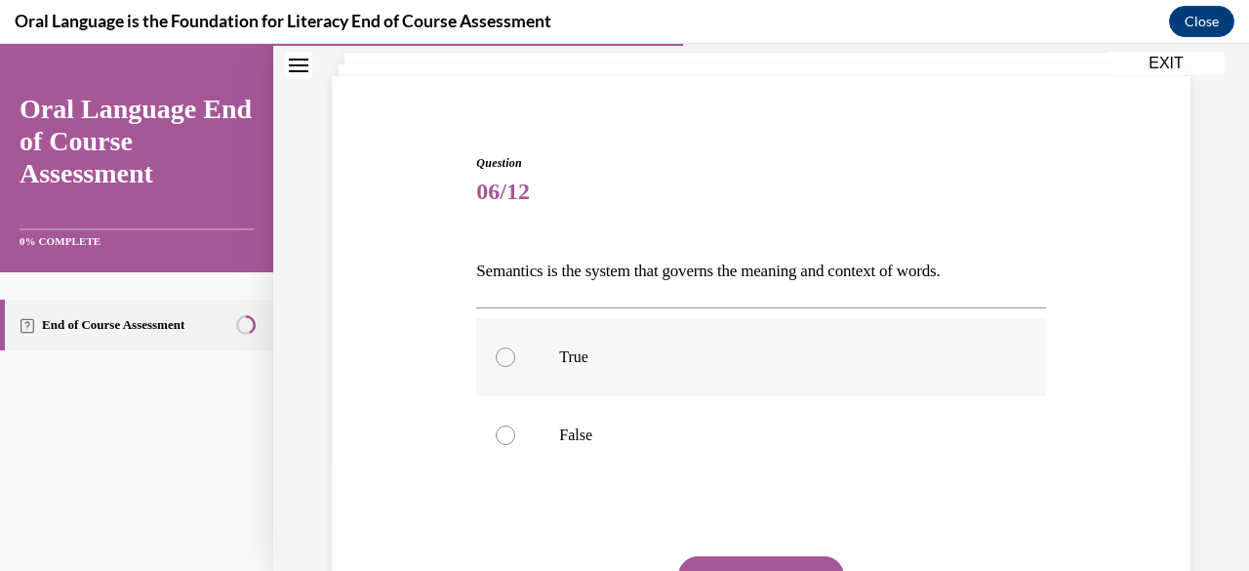
click at [685, 373] on label "True" at bounding box center [760, 357] width 569 height 78
click at [515, 367] on input "True" at bounding box center [506, 357] width 20 height 20
radio input "true"
click at [712, 559] on button "SUBMIT" at bounding box center [761, 575] width 166 height 39
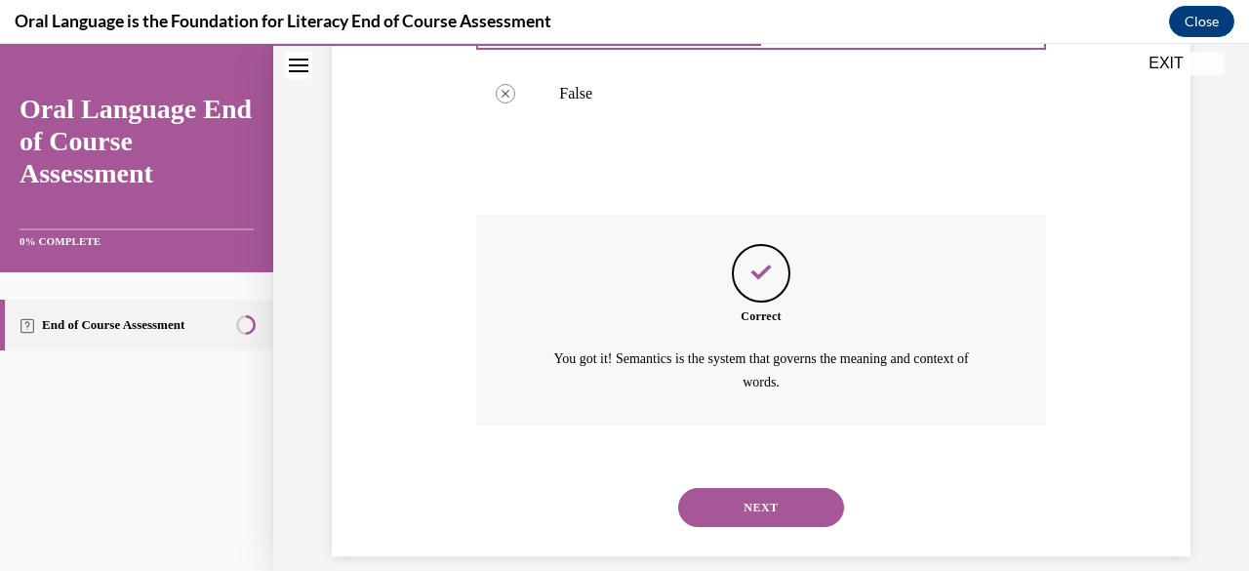
scroll to position [481, 0]
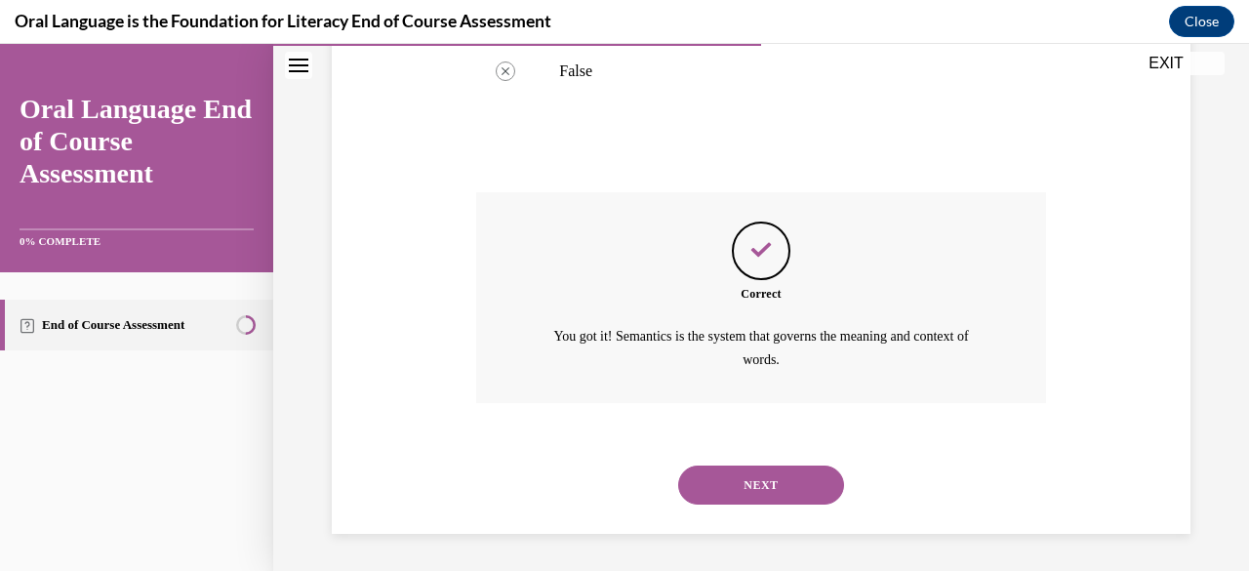
click at [716, 502] on button "NEXT" at bounding box center [761, 484] width 166 height 39
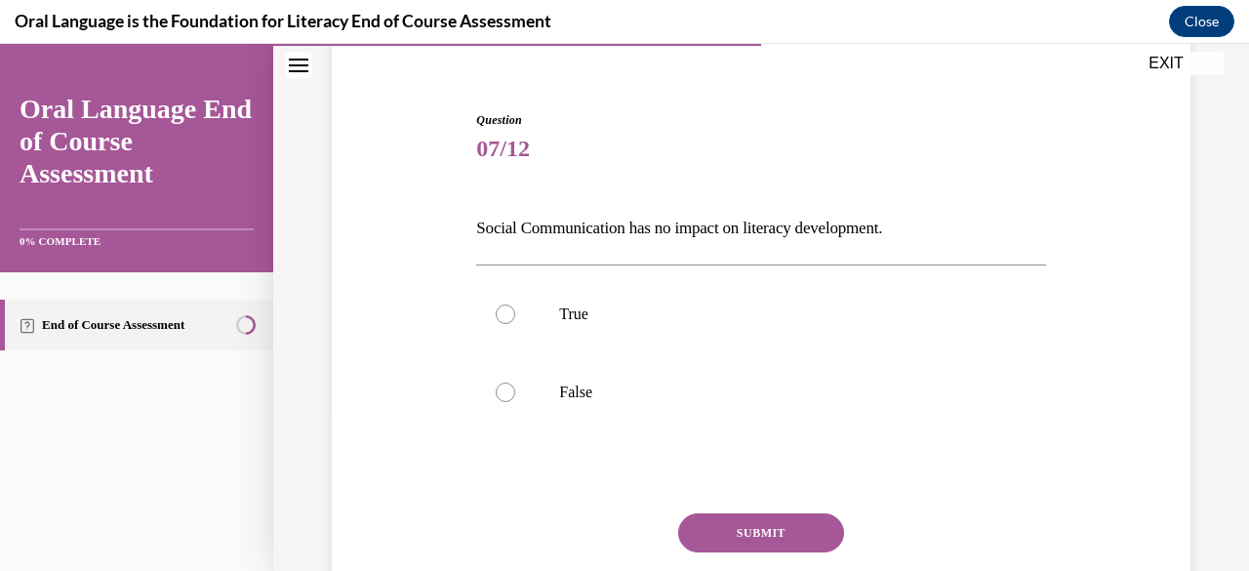
scroll to position [157, 0]
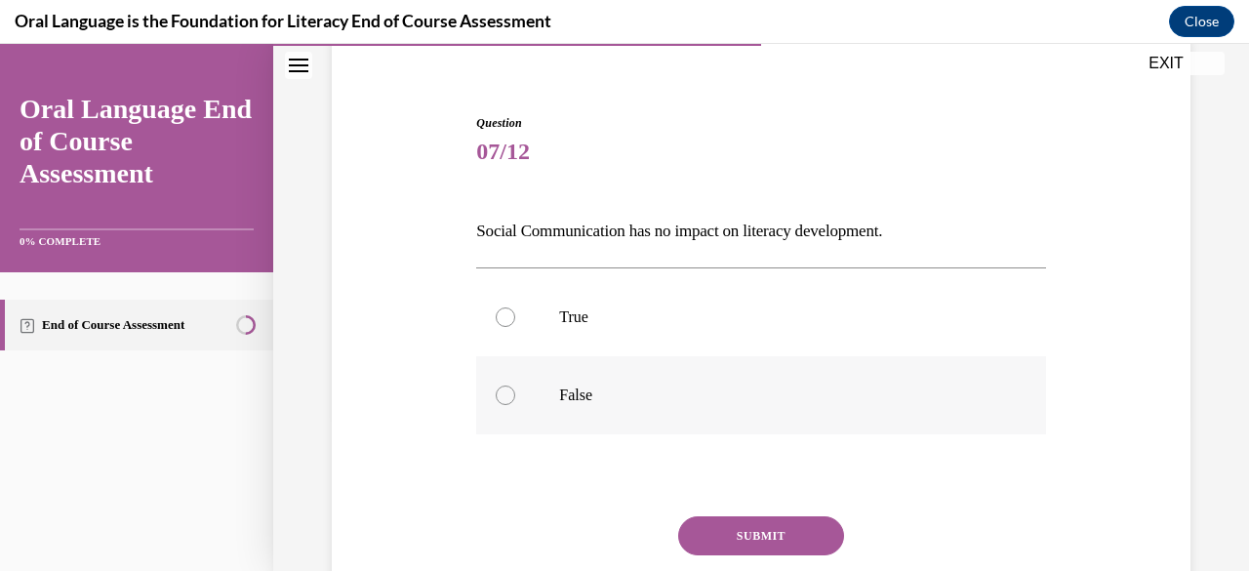
click at [570, 396] on p "False" at bounding box center [777, 395] width 437 height 20
click at [515, 396] on input "False" at bounding box center [506, 395] width 20 height 20
radio input "true"
click at [699, 528] on button "SUBMIT" at bounding box center [761, 535] width 166 height 39
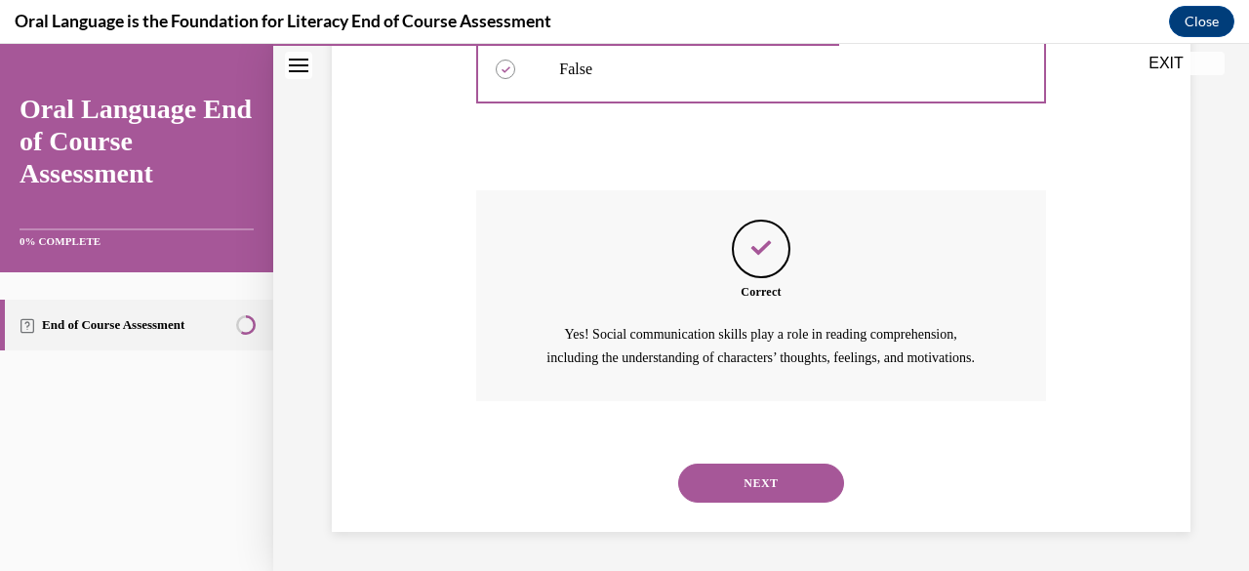
scroll to position [504, 0]
click at [758, 479] on button "NEXT" at bounding box center [761, 482] width 166 height 39
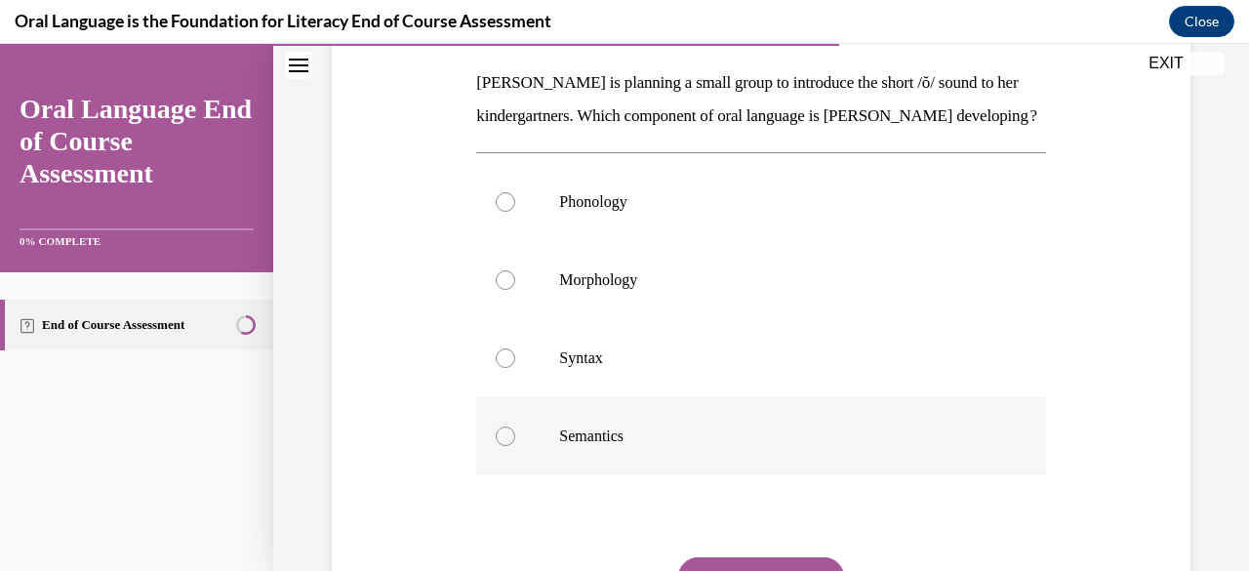
scroll to position [308, 0]
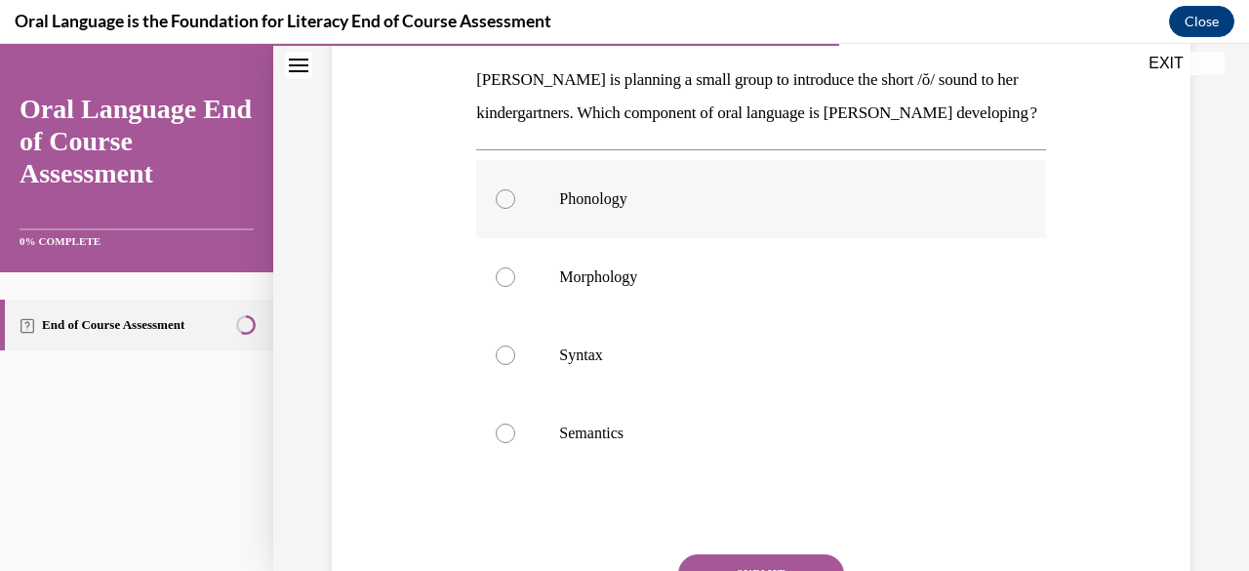
click at [526, 234] on label "Phonology" at bounding box center [760, 199] width 569 height 78
click at [515, 209] on input "Phonology" at bounding box center [506, 199] width 20 height 20
radio input "true"
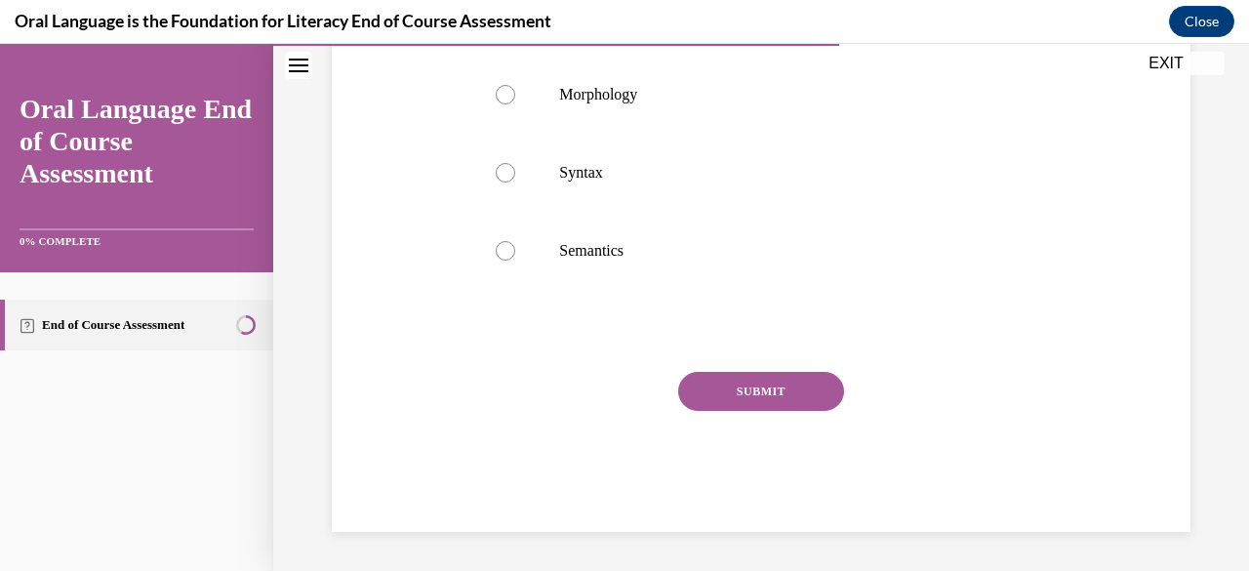
click at [734, 376] on button "SUBMIT" at bounding box center [761, 391] width 166 height 39
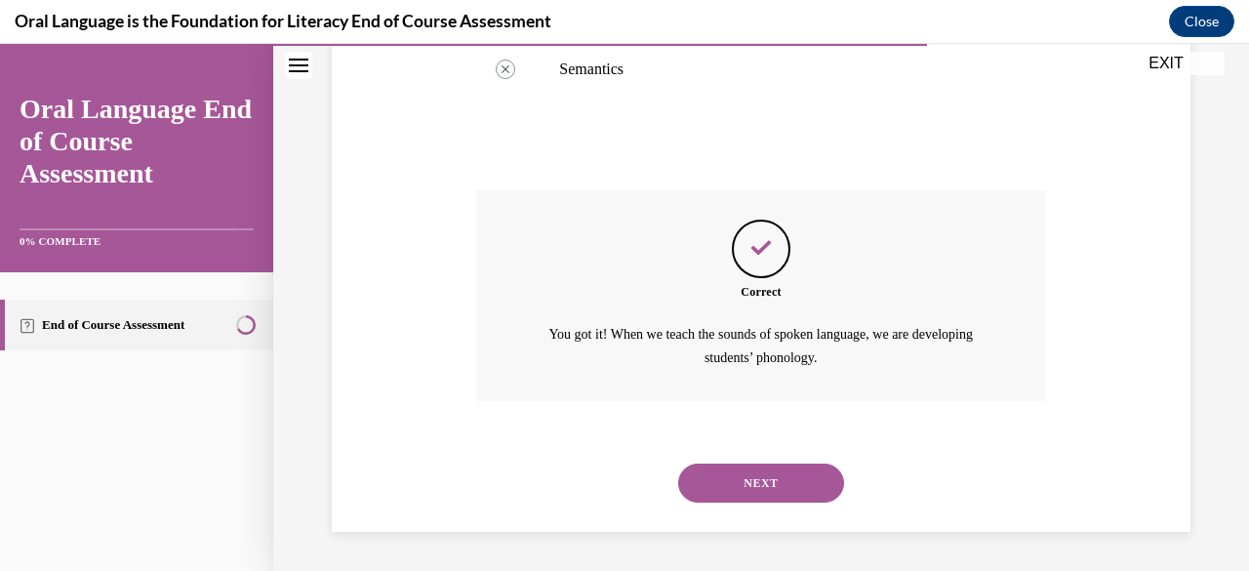
scroll to position [703, 0]
click at [765, 492] on button "NEXT" at bounding box center [761, 482] width 166 height 39
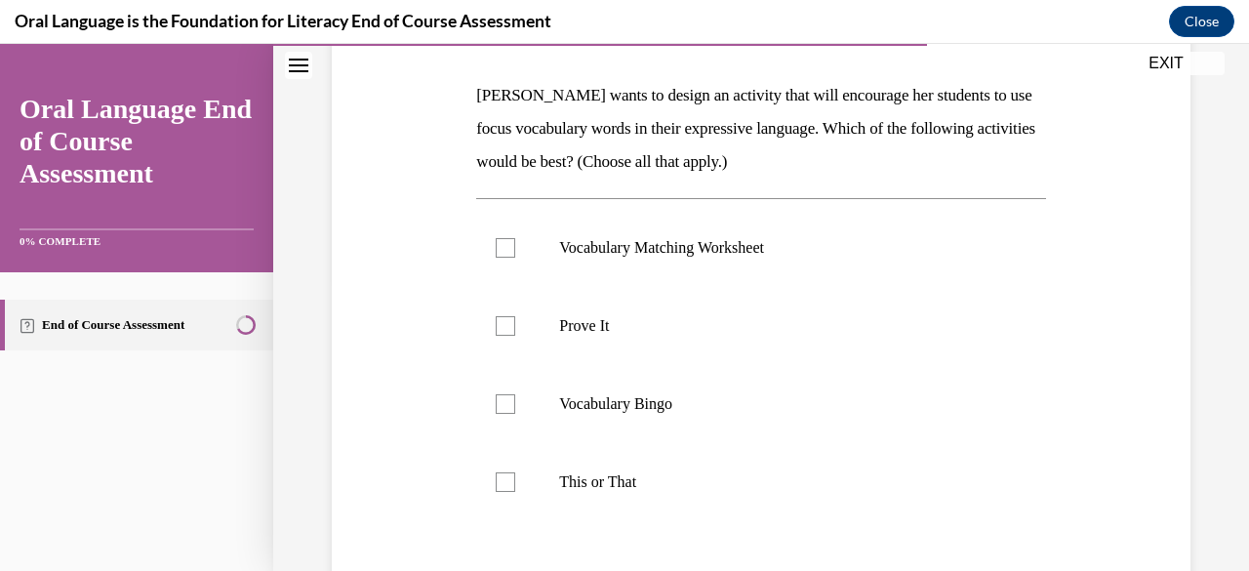
scroll to position [295, 0]
click at [492, 385] on label "Vocabulary Bingo" at bounding box center [760, 402] width 569 height 78
click at [496, 392] on input "Vocabulary Bingo" at bounding box center [506, 402] width 20 height 20
checkbox input "true"
click at [484, 455] on label "This or That" at bounding box center [760, 480] width 569 height 78
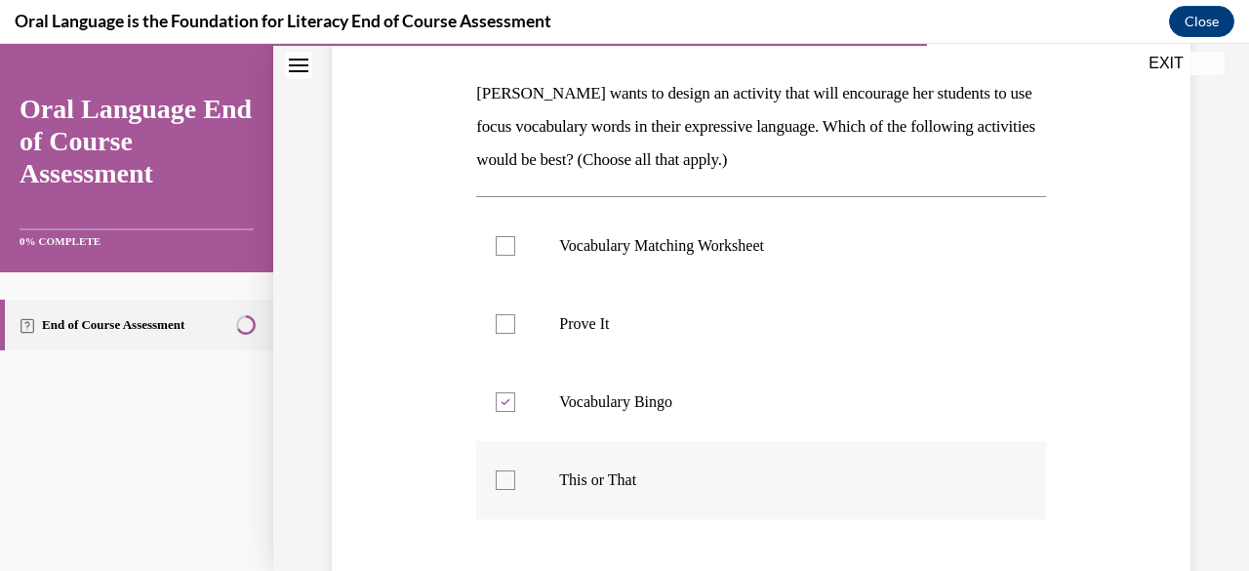
click at [496, 470] on input "This or That" at bounding box center [506, 480] width 20 height 20
checkbox input "true"
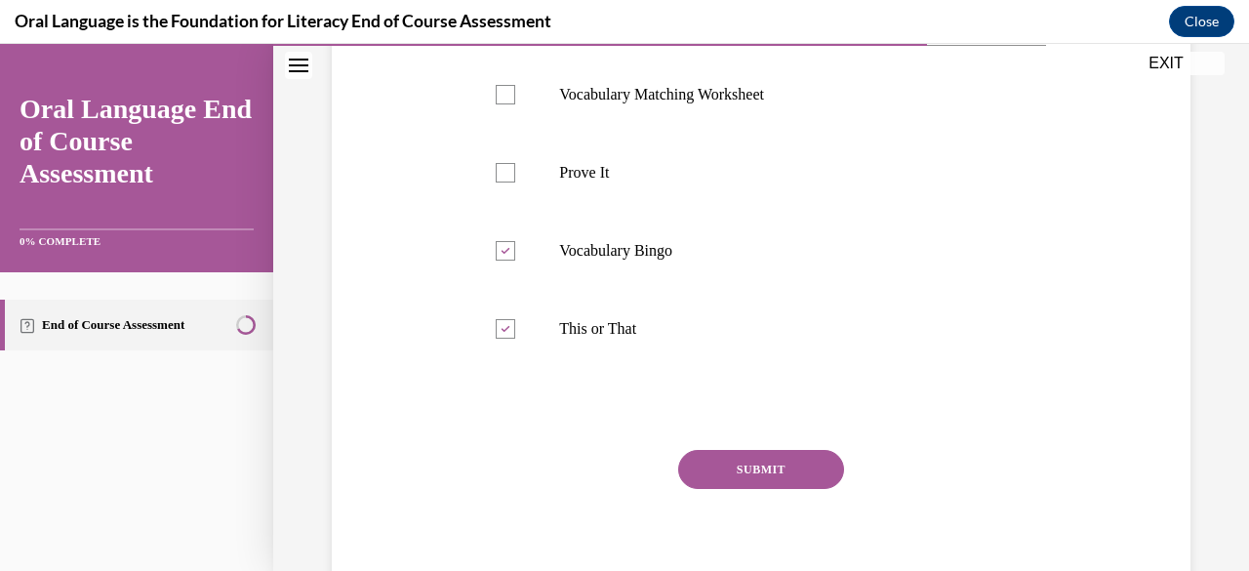
scroll to position [449, 0]
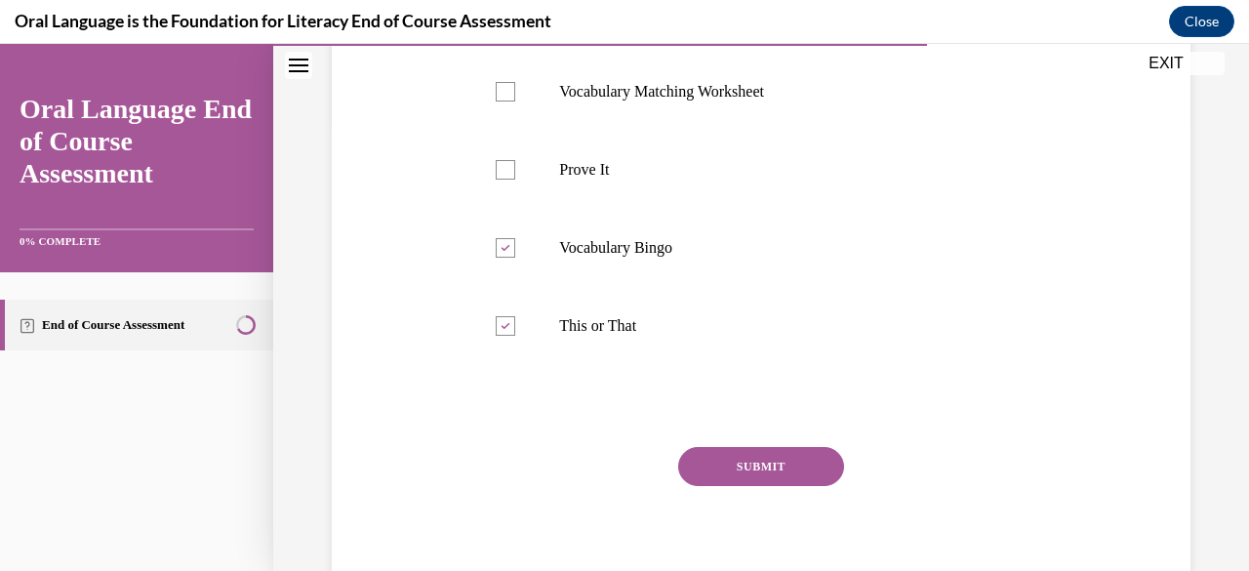
click at [700, 492] on div "SUBMIT" at bounding box center [760, 496] width 569 height 98
click at [707, 481] on button "SUBMIT" at bounding box center [761, 466] width 166 height 39
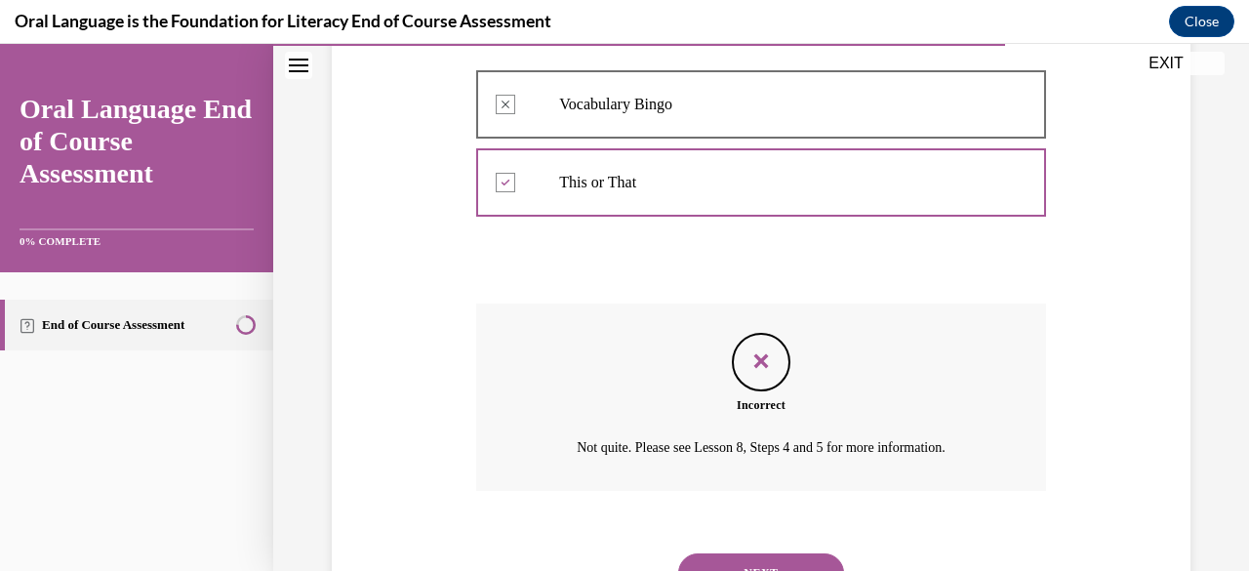
scroll to position [645, 0]
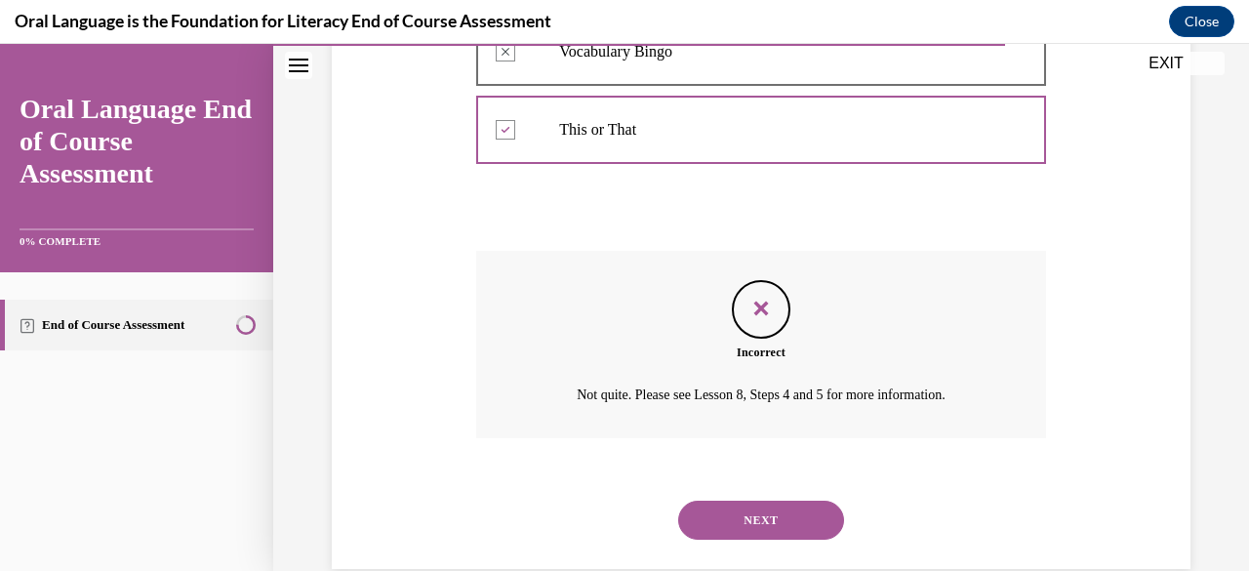
click at [720, 523] on button "NEXT" at bounding box center [761, 519] width 166 height 39
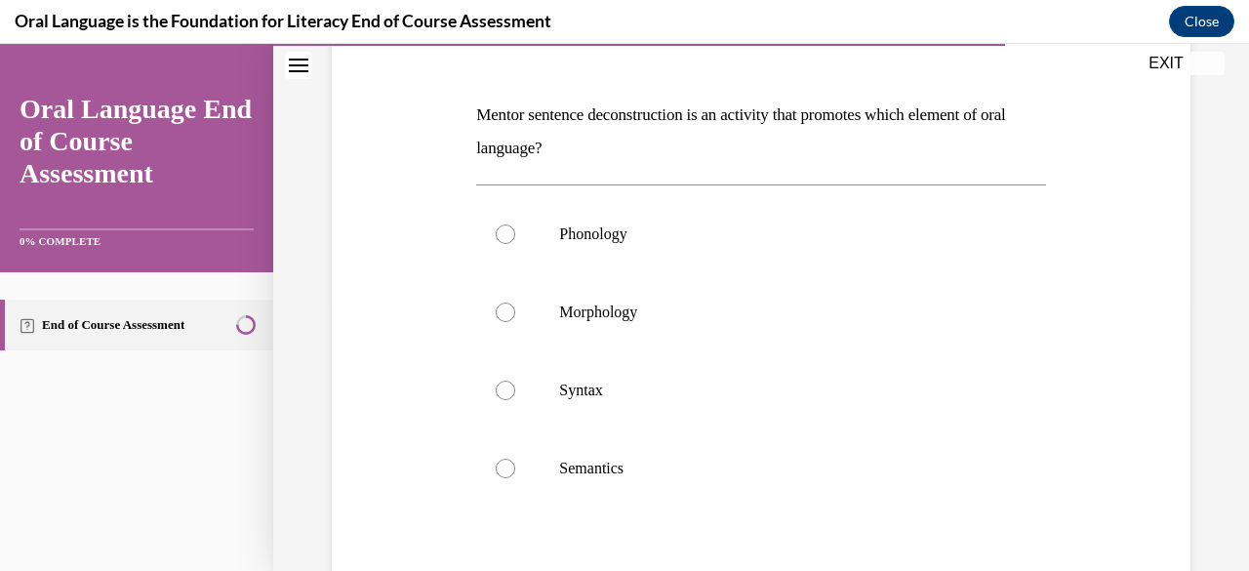
scroll to position [273, 0]
click at [556, 380] on label "Syntax" at bounding box center [760, 390] width 569 height 78
click at [515, 380] on input "Syntax" at bounding box center [506, 390] width 20 height 20
radio input "true"
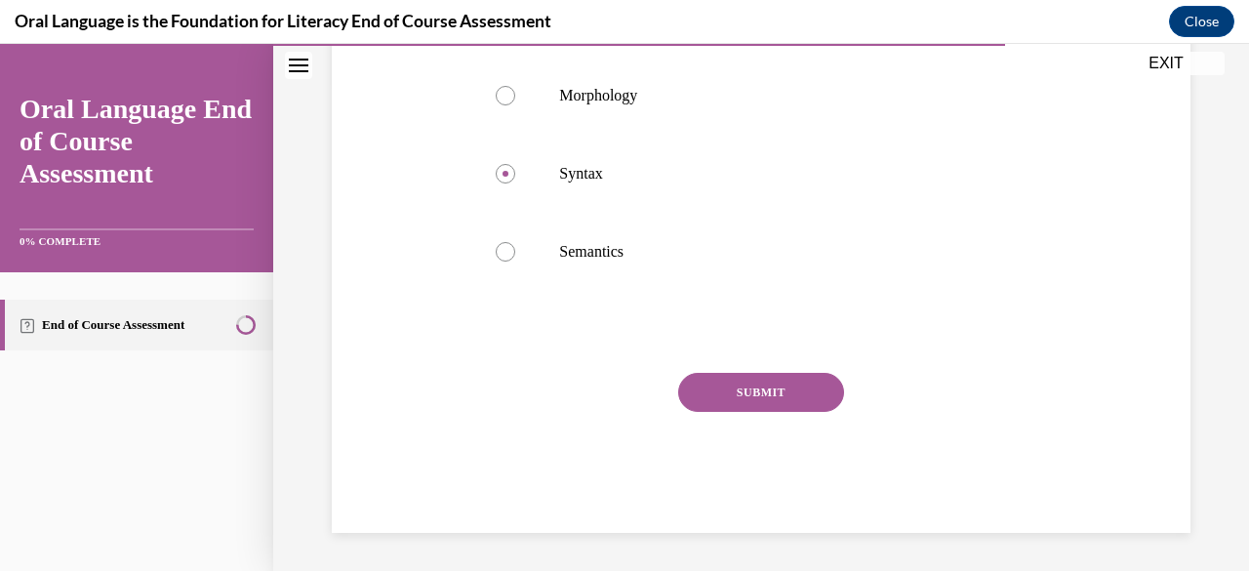
click at [727, 416] on div "SUBMIT" at bounding box center [760, 422] width 569 height 98
click at [709, 383] on button "SUBMIT" at bounding box center [761, 392] width 166 height 39
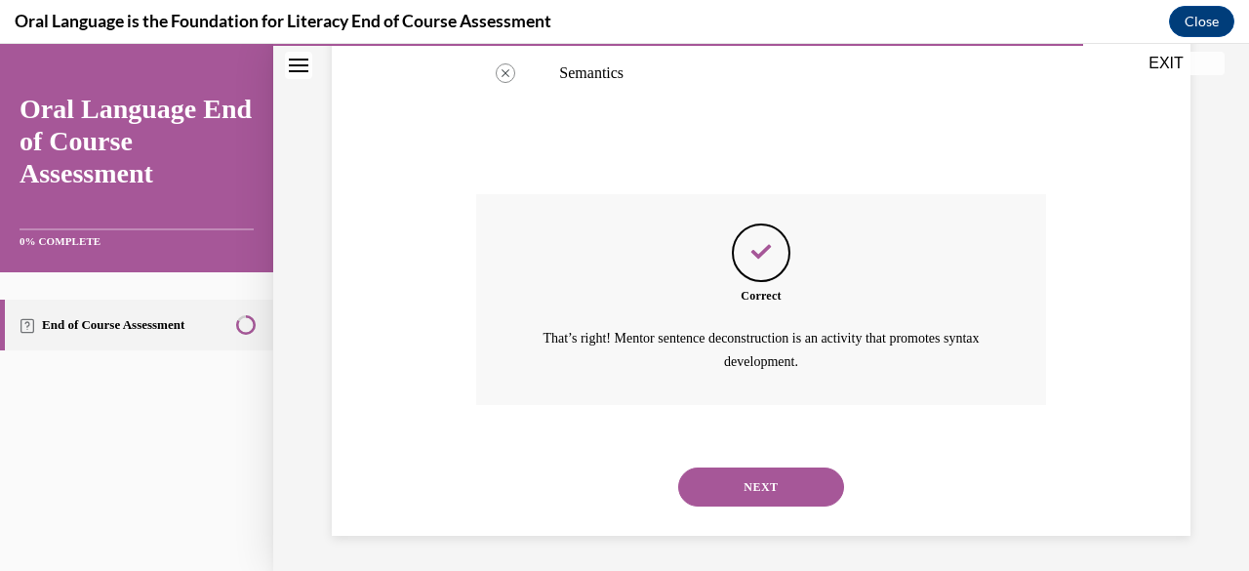
scroll to position [670, 0]
drag, startPoint x: 701, startPoint y: 484, endPoint x: 711, endPoint y: 481, distance: 10.2
click at [711, 481] on button "NEXT" at bounding box center [761, 484] width 166 height 39
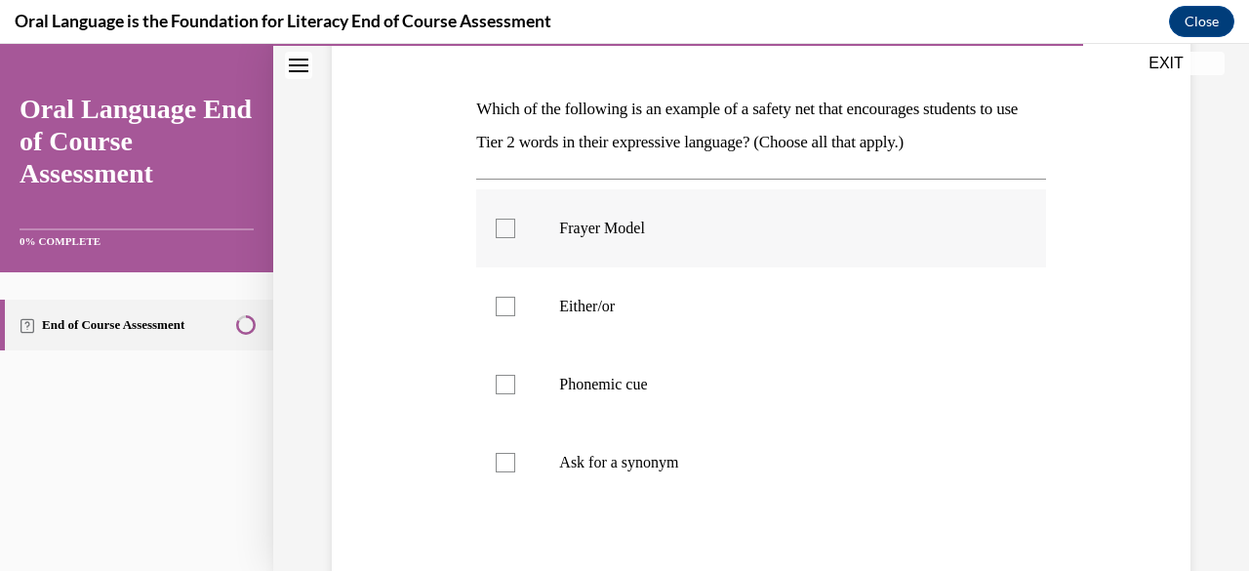
scroll to position [278, 0]
click at [512, 216] on label "Frayer Model" at bounding box center [760, 229] width 569 height 78
click at [512, 220] on input "Frayer Model" at bounding box center [506, 230] width 20 height 20
checkbox input "true"
click at [528, 466] on label "Ask for a synonym" at bounding box center [760, 463] width 569 height 78
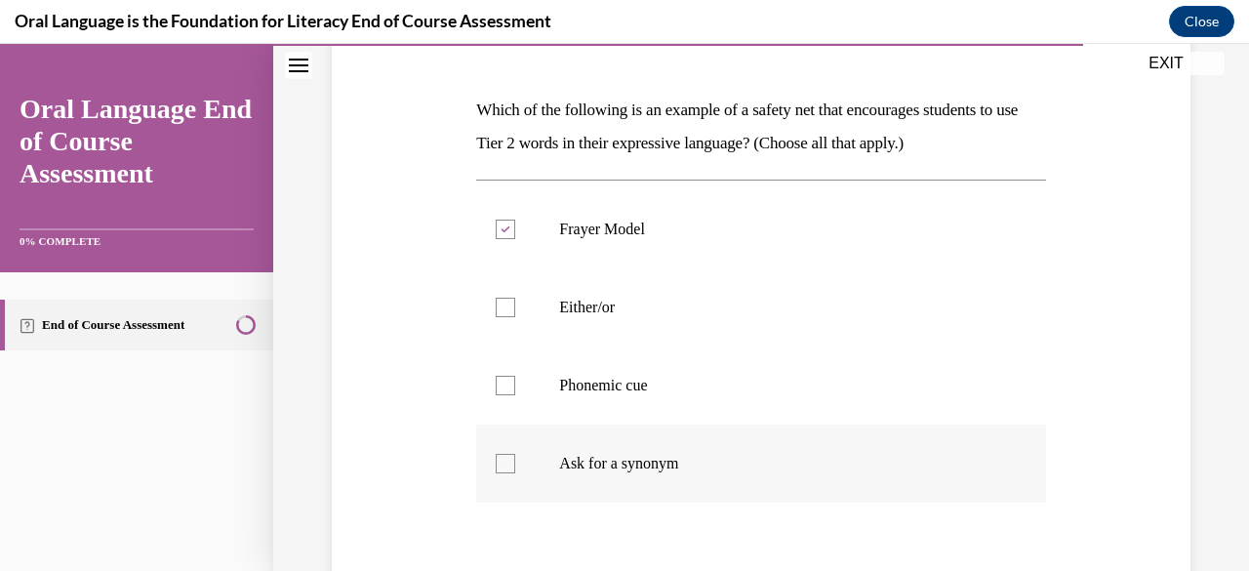
click at [515, 466] on input "Ask for a synonym" at bounding box center [506, 464] width 20 height 20
checkbox input "true"
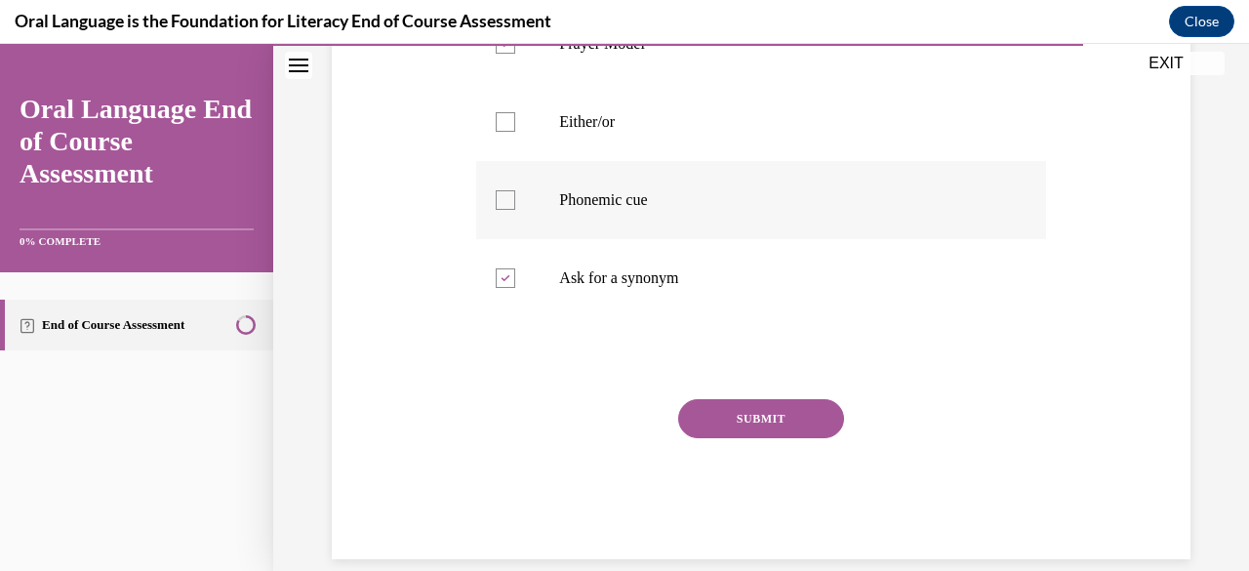
scroll to position [465, 0]
click at [702, 423] on button "SUBMIT" at bounding box center [761, 416] width 166 height 39
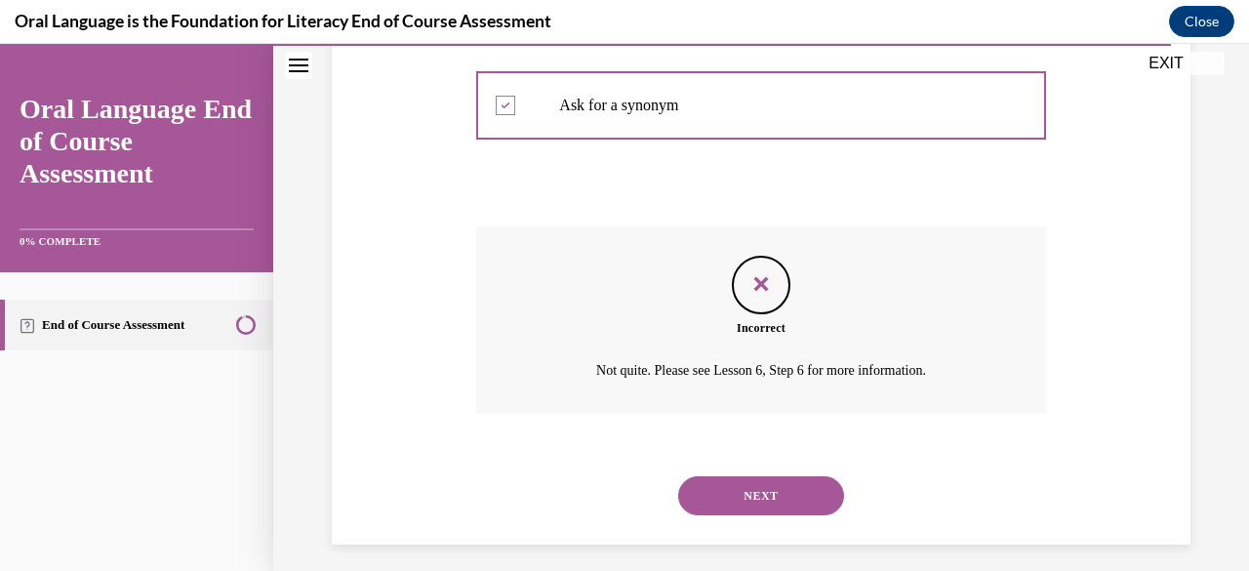
scroll to position [637, 0]
click at [749, 486] on button "NEXT" at bounding box center [761, 494] width 166 height 39
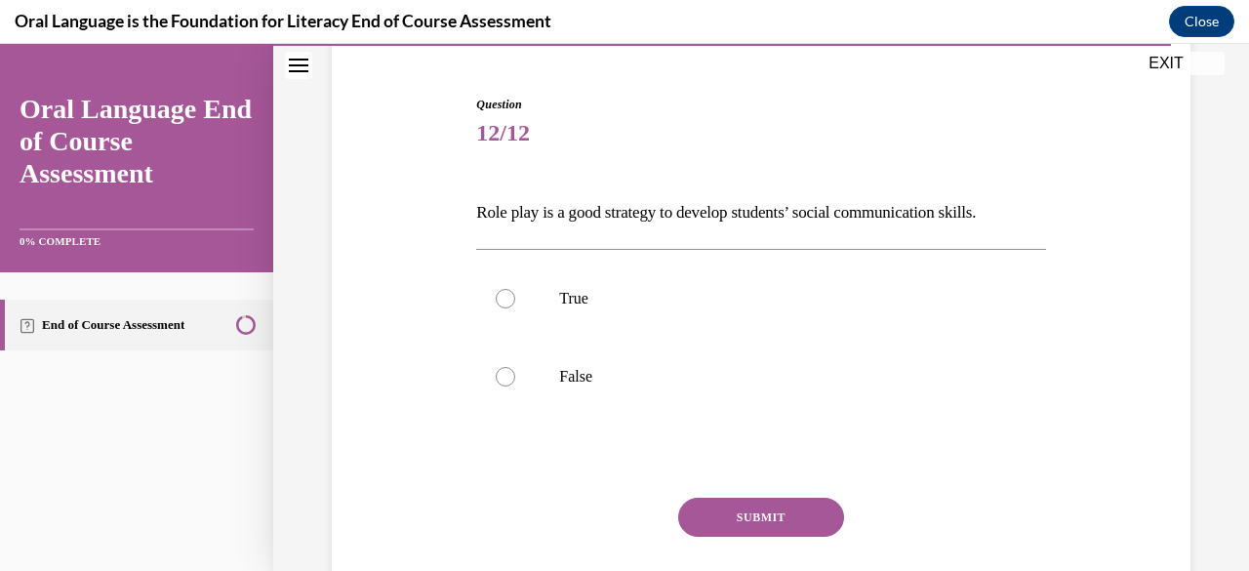
scroll to position [168, 0]
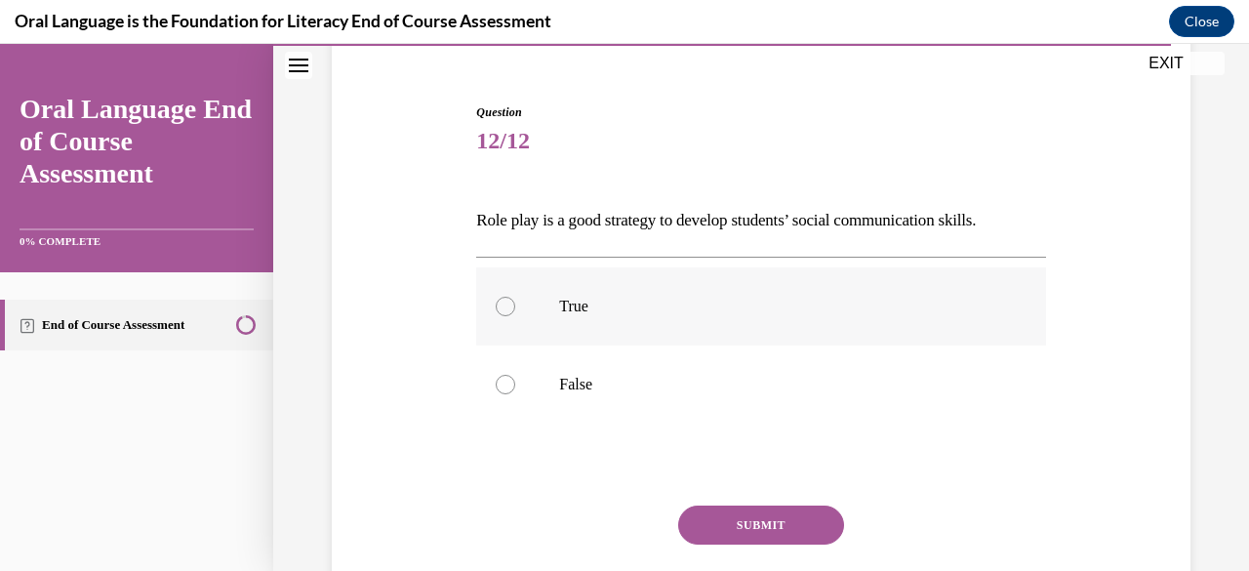
click at [529, 309] on label "True" at bounding box center [760, 306] width 569 height 78
click at [515, 309] on input "True" at bounding box center [506, 307] width 20 height 20
radio input "true"
click at [777, 536] on button "SUBMIT" at bounding box center [761, 524] width 166 height 39
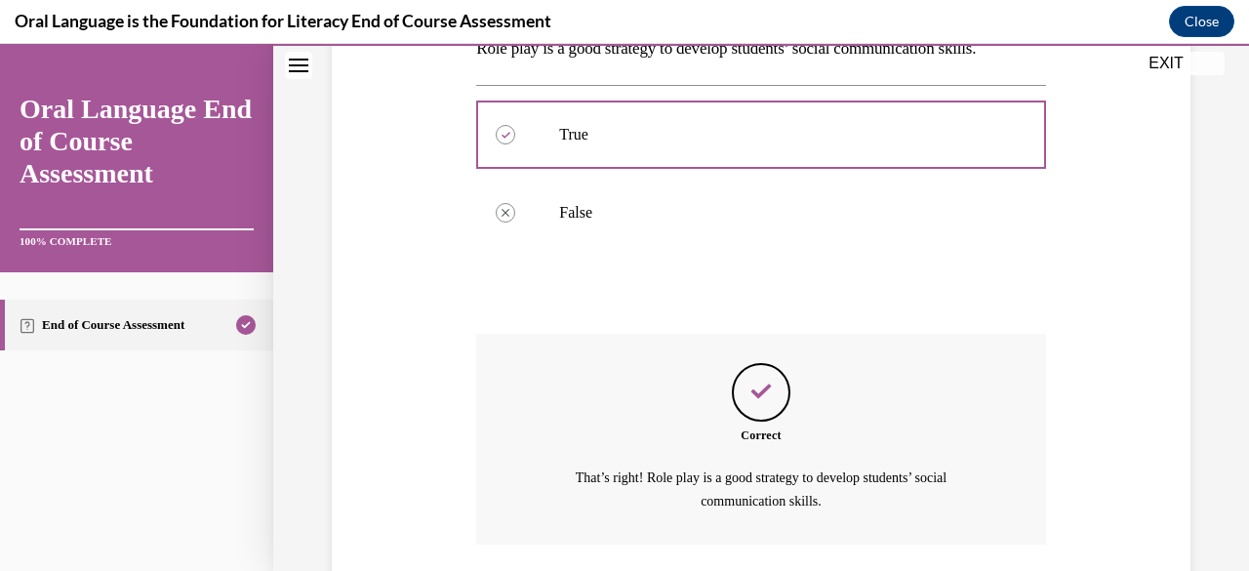
scroll to position [481, 0]
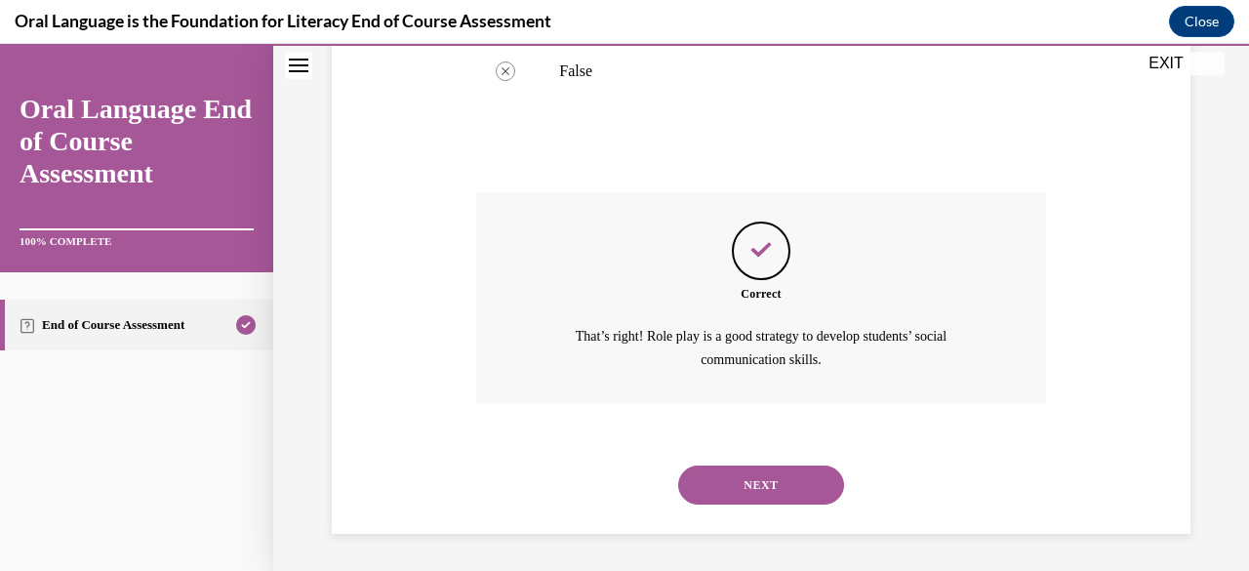
click at [761, 493] on button "NEXT" at bounding box center [761, 484] width 166 height 39
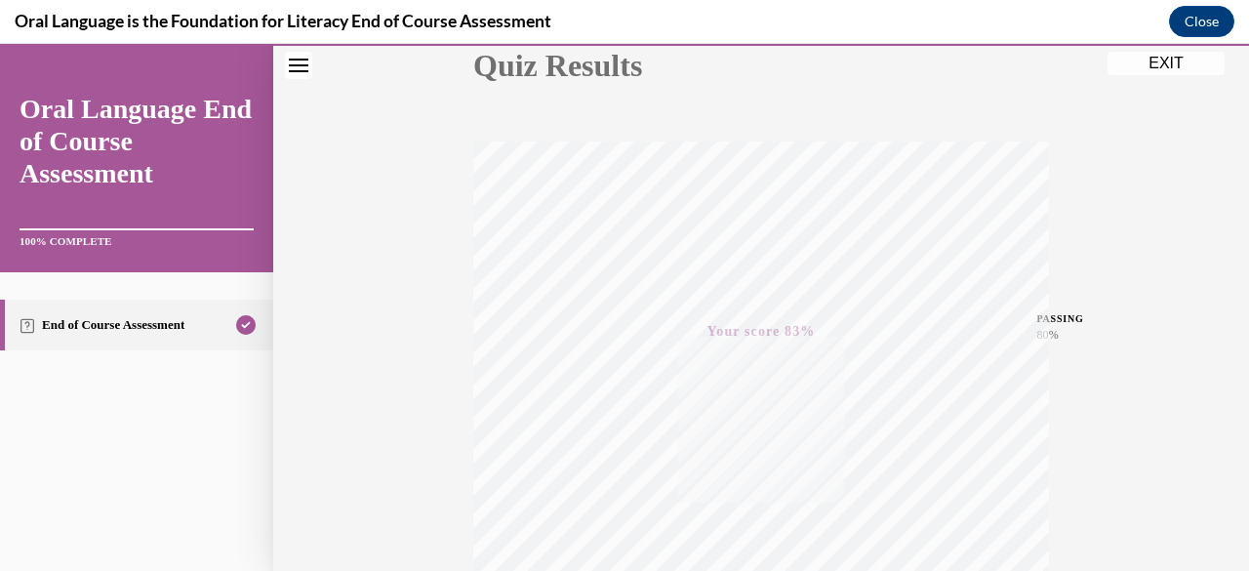
scroll to position [0, 0]
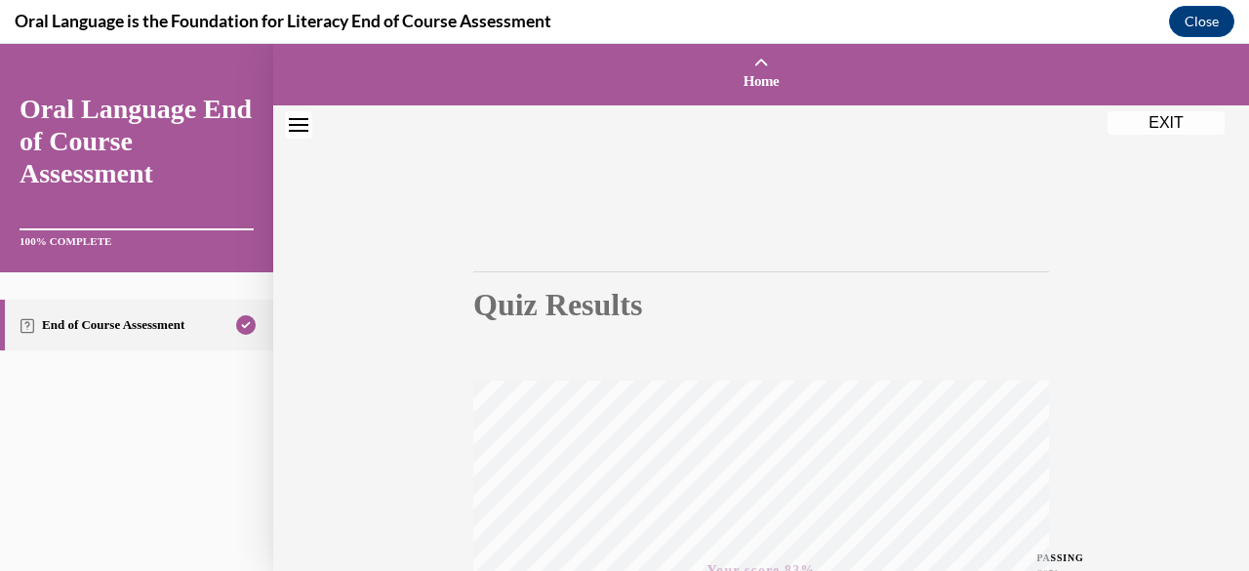
click at [1123, 132] on button "EXIT" at bounding box center [1165, 122] width 117 height 23
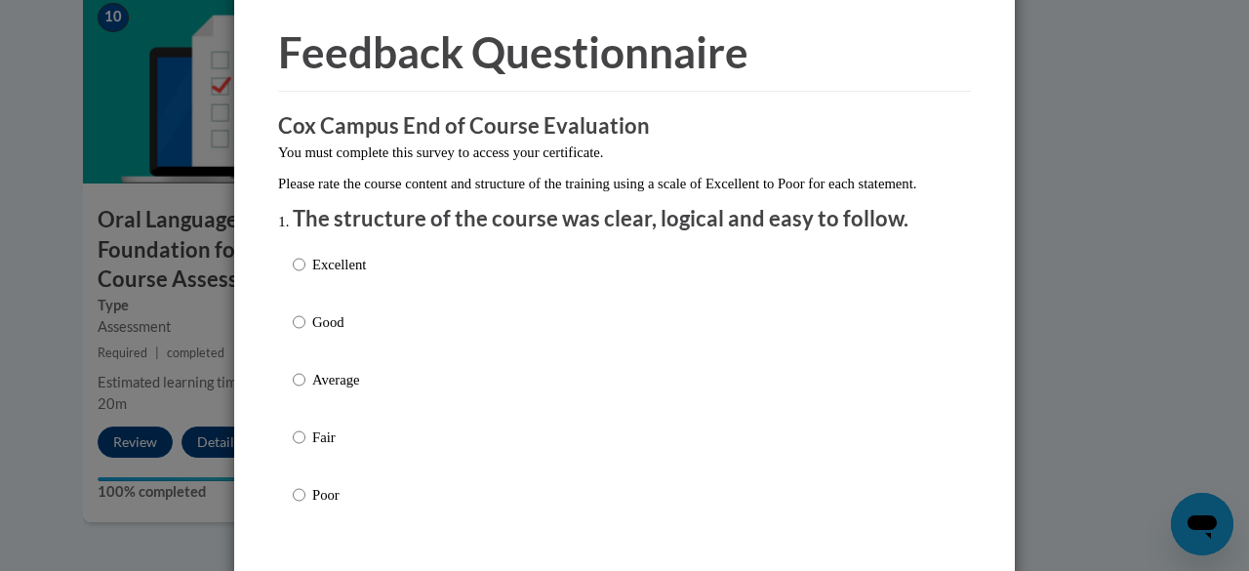
scroll to position [79, 0]
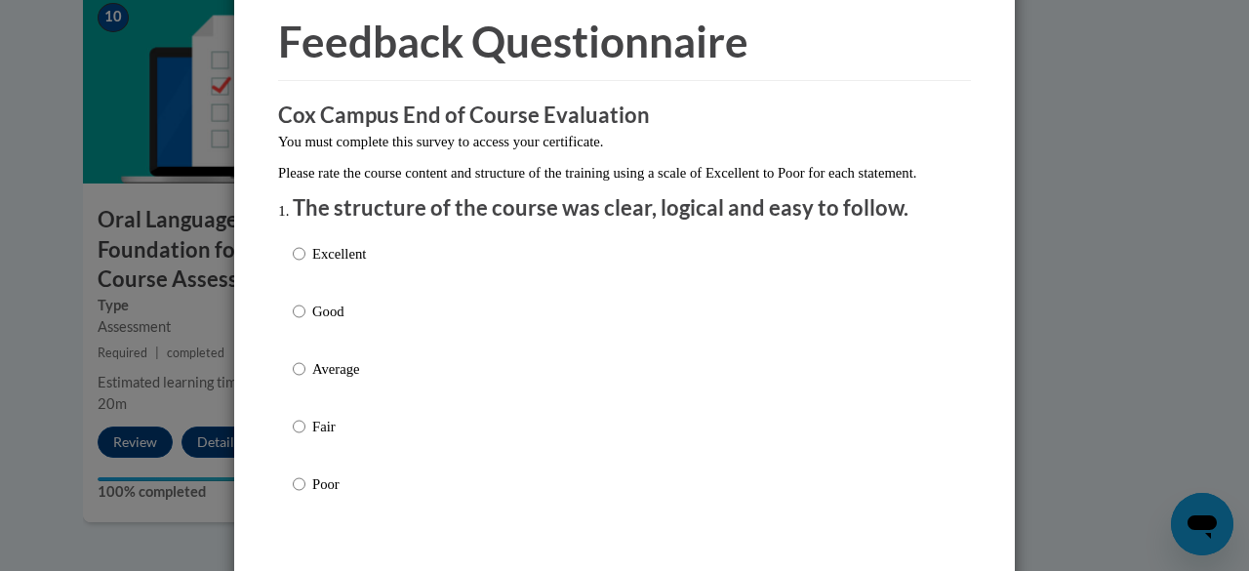
click at [312, 264] on p "Excellent" at bounding box center [339, 253] width 54 height 21
click at [305, 264] on input "Excellent" at bounding box center [299, 253] width 13 height 21
radio input "true"
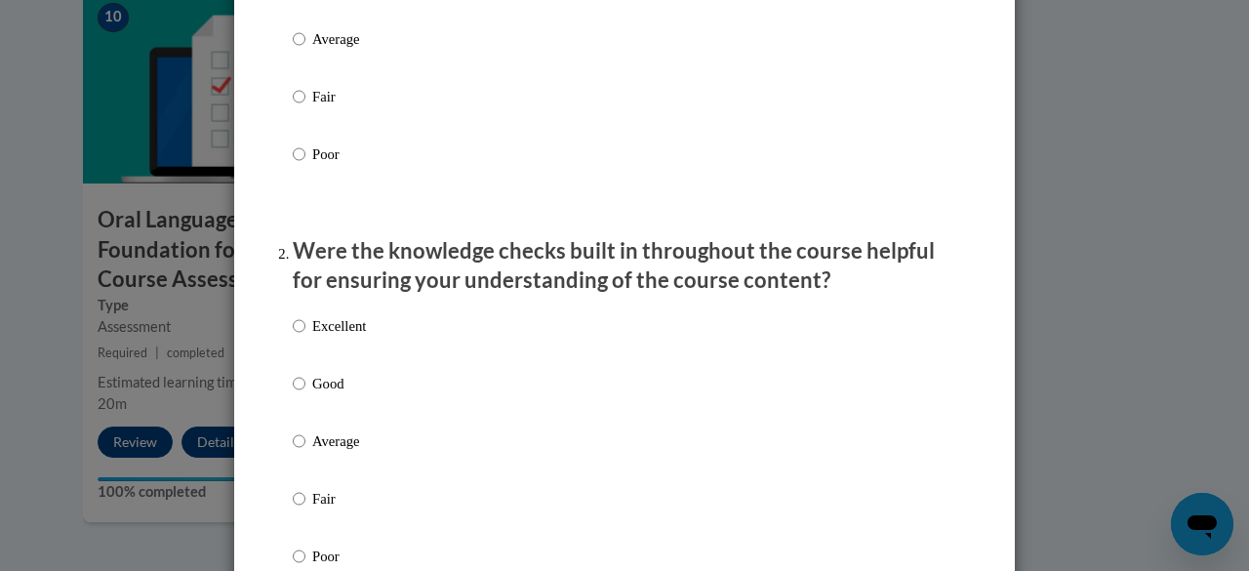
scroll to position [411, 0]
click at [317, 335] on p "Excellent" at bounding box center [339, 323] width 54 height 21
click at [305, 335] on input "Excellent" at bounding box center [299, 323] width 13 height 21
radio input "true"
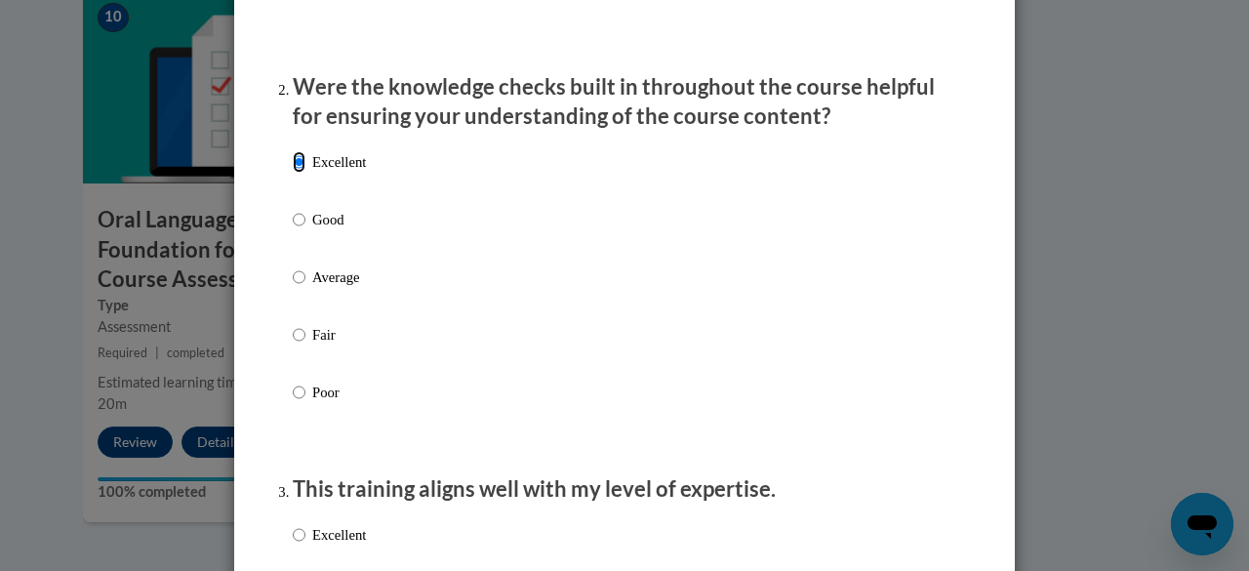
scroll to position [752, 0]
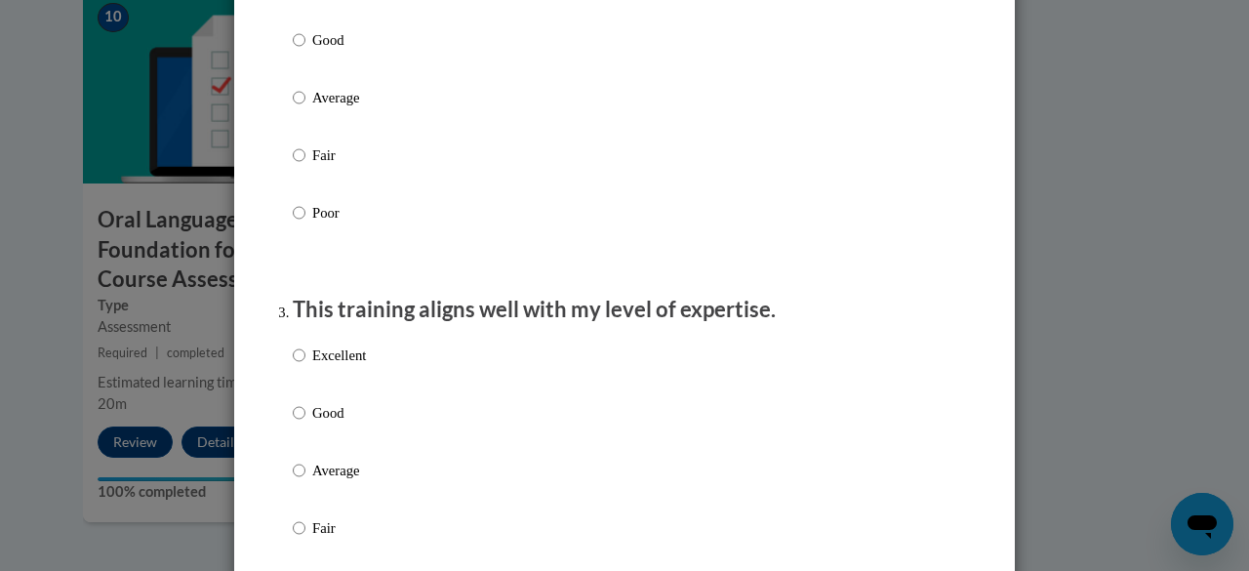
click at [330, 364] on p "Excellent" at bounding box center [339, 354] width 54 height 21
click at [305, 364] on input "Excellent" at bounding box center [299, 354] width 13 height 21
radio input "true"
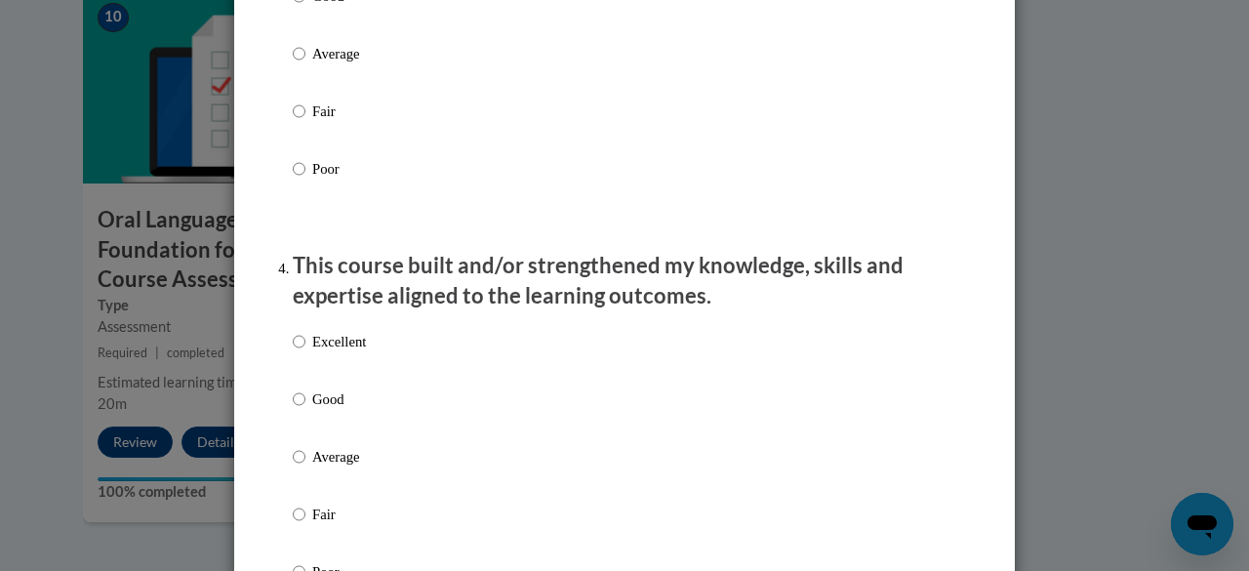
scroll to position [1178, 0]
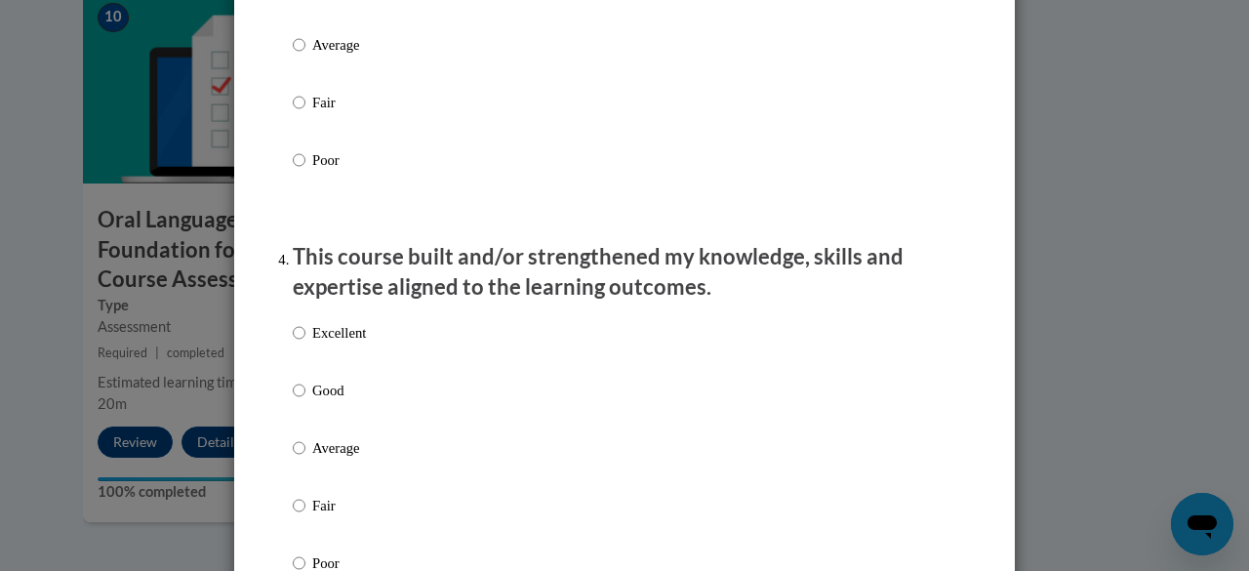
click at [329, 343] on p "Excellent" at bounding box center [339, 332] width 54 height 21
click at [305, 343] on input "Excellent" at bounding box center [299, 332] width 13 height 21
radio input "true"
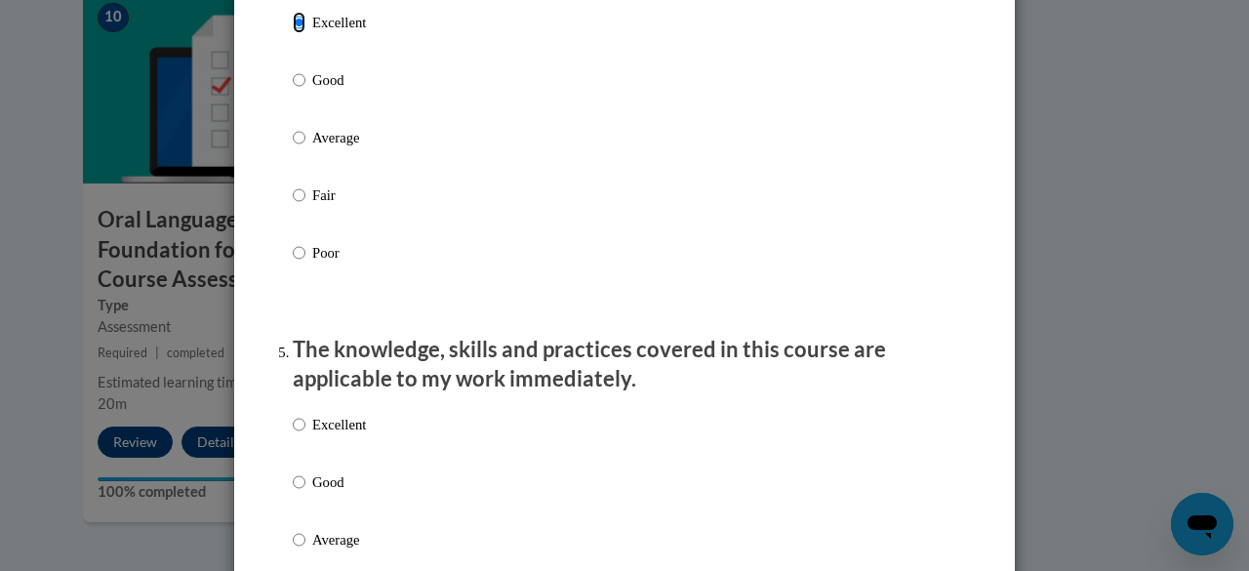
scroll to position [1505, 0]
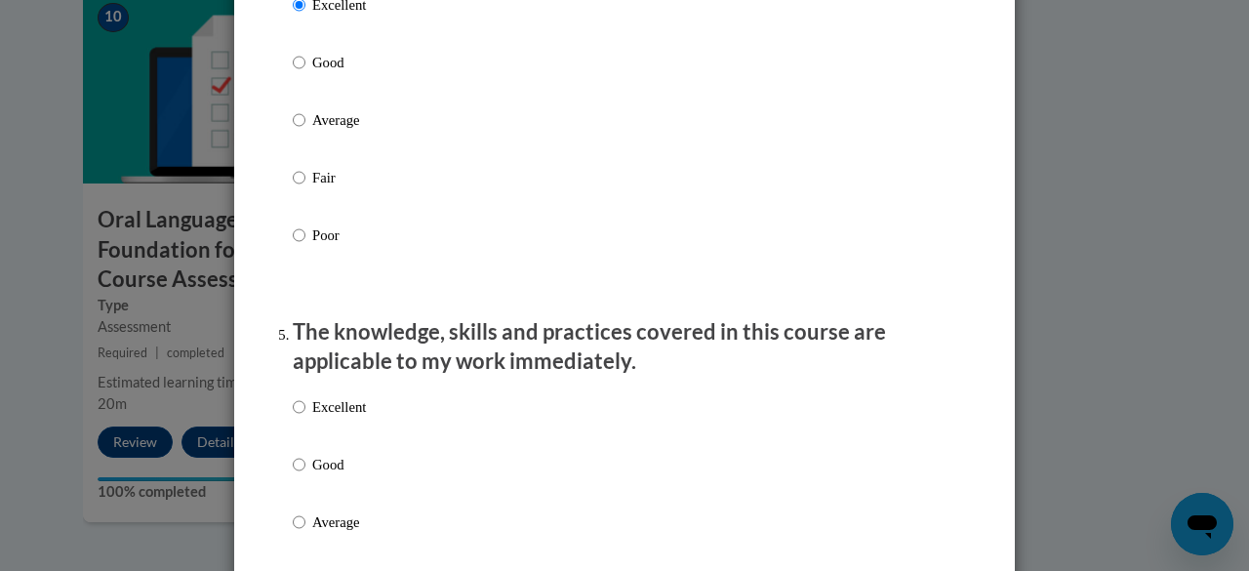
click at [363, 442] on div "Excellent Good Average Fair Poor" at bounding box center [624, 545] width 663 height 318
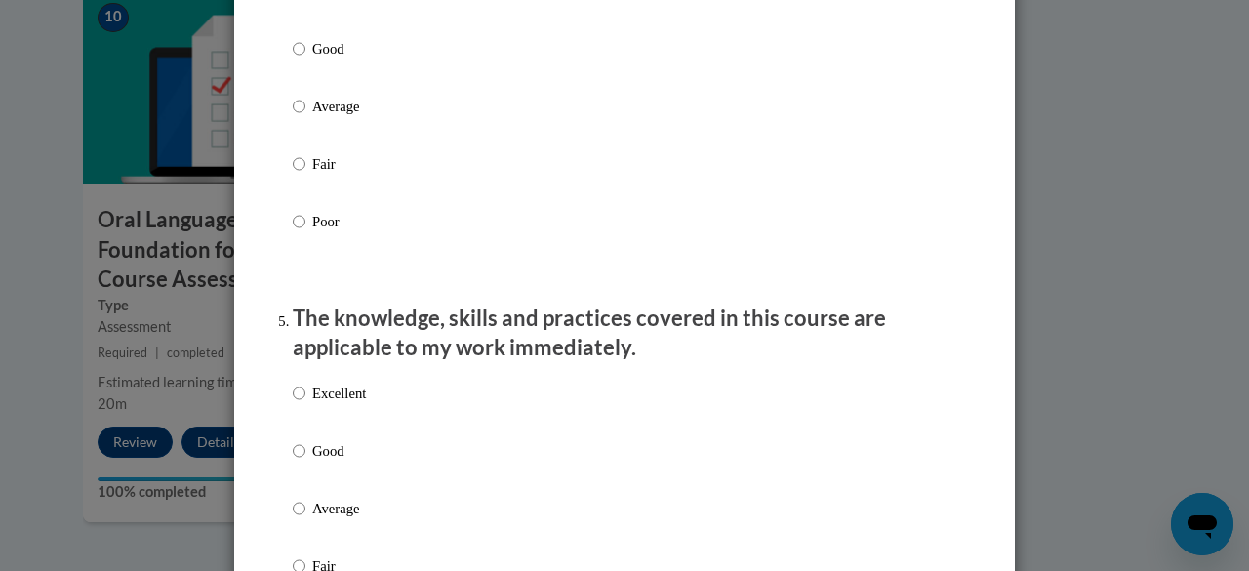
click at [350, 404] on p "Excellent" at bounding box center [339, 392] width 54 height 21
click at [305, 404] on input "Excellent" at bounding box center [299, 392] width 13 height 21
radio input "true"
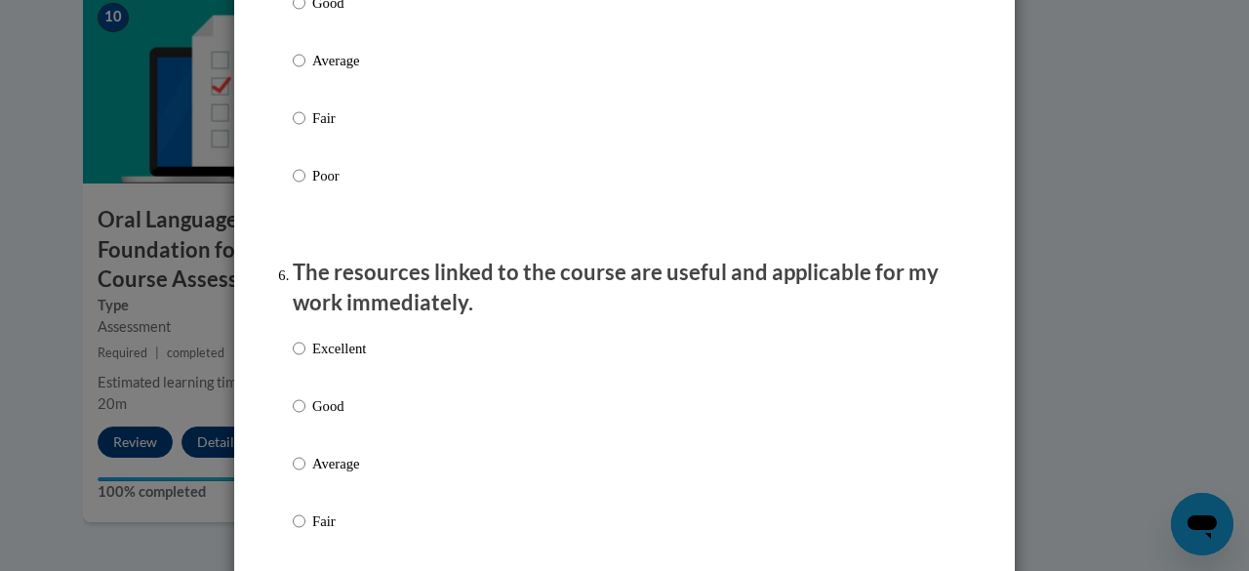
scroll to position [1970, 0]
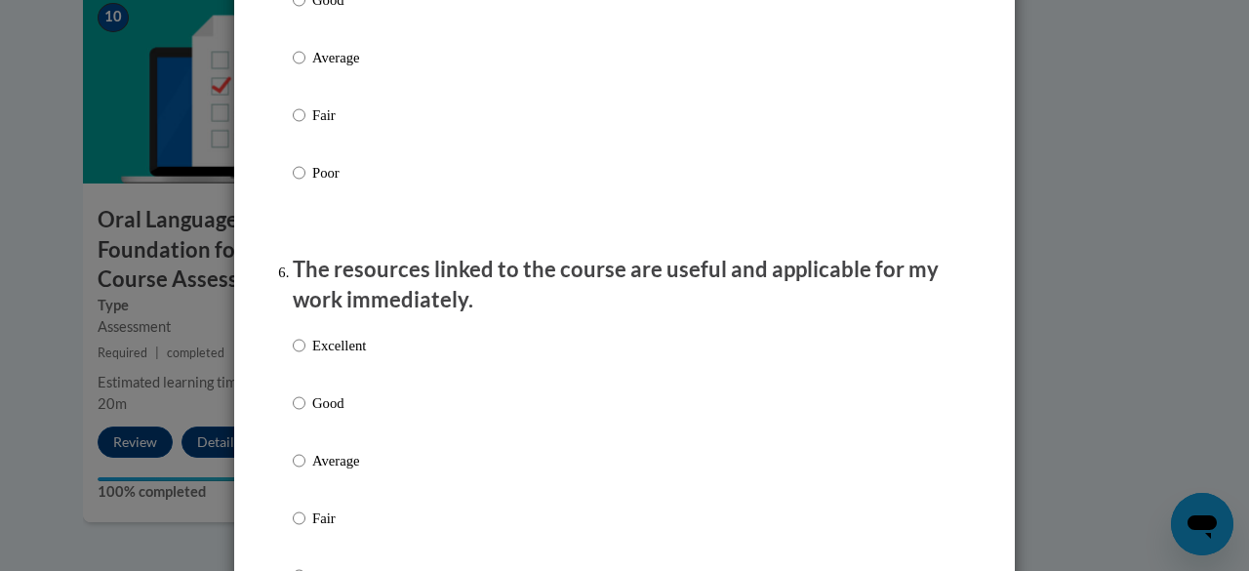
click at [340, 377] on label "Excellent" at bounding box center [329, 361] width 73 height 53
click at [305, 356] on input "Excellent" at bounding box center [299, 345] width 13 height 21
radio input "true"
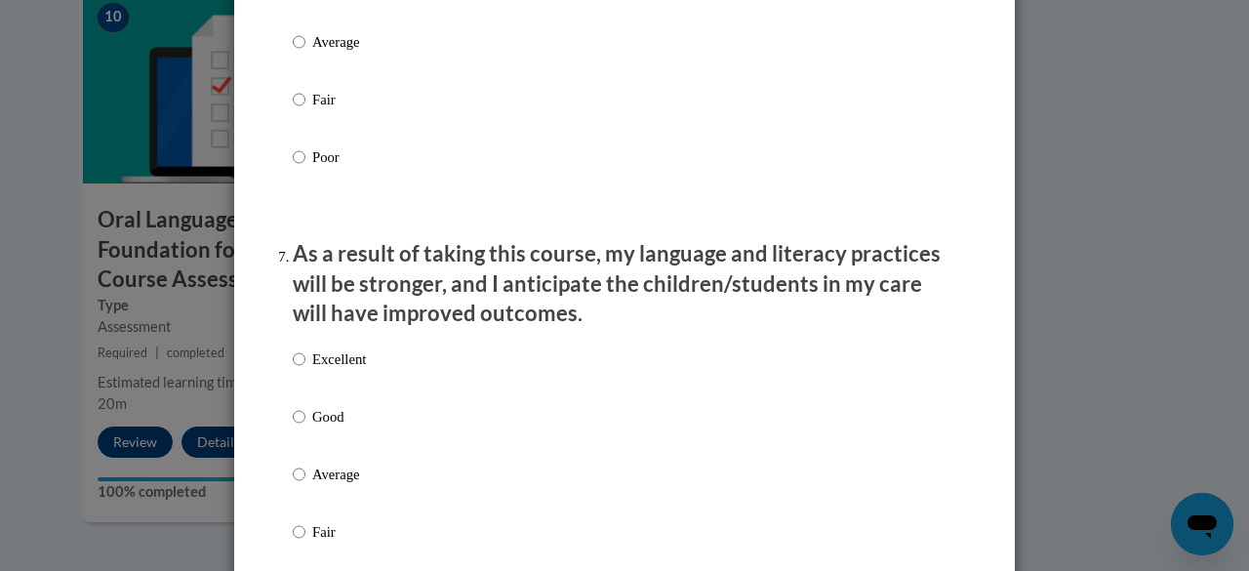
click at [340, 370] on p "Excellent" at bounding box center [339, 358] width 54 height 21
click at [305, 370] on input "Excellent" at bounding box center [299, 358] width 13 height 21
radio input "true"
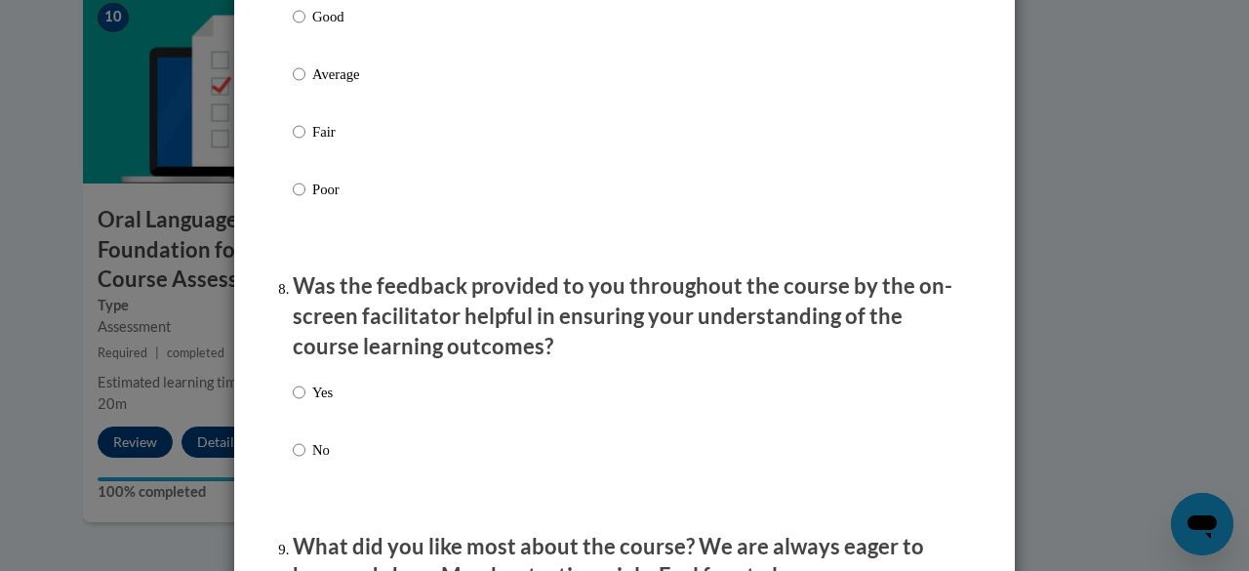
click at [325, 403] on p "Yes" at bounding box center [322, 391] width 20 height 21
click at [305, 403] on input "Yes" at bounding box center [299, 391] width 13 height 21
radio input "true"
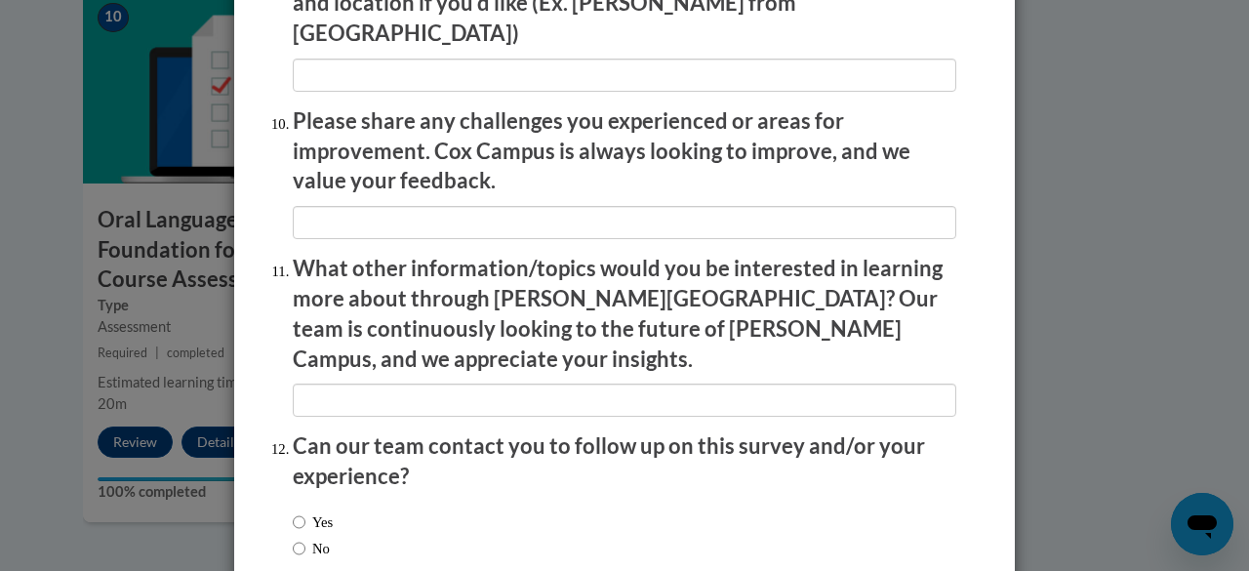
scroll to position [3486, 0]
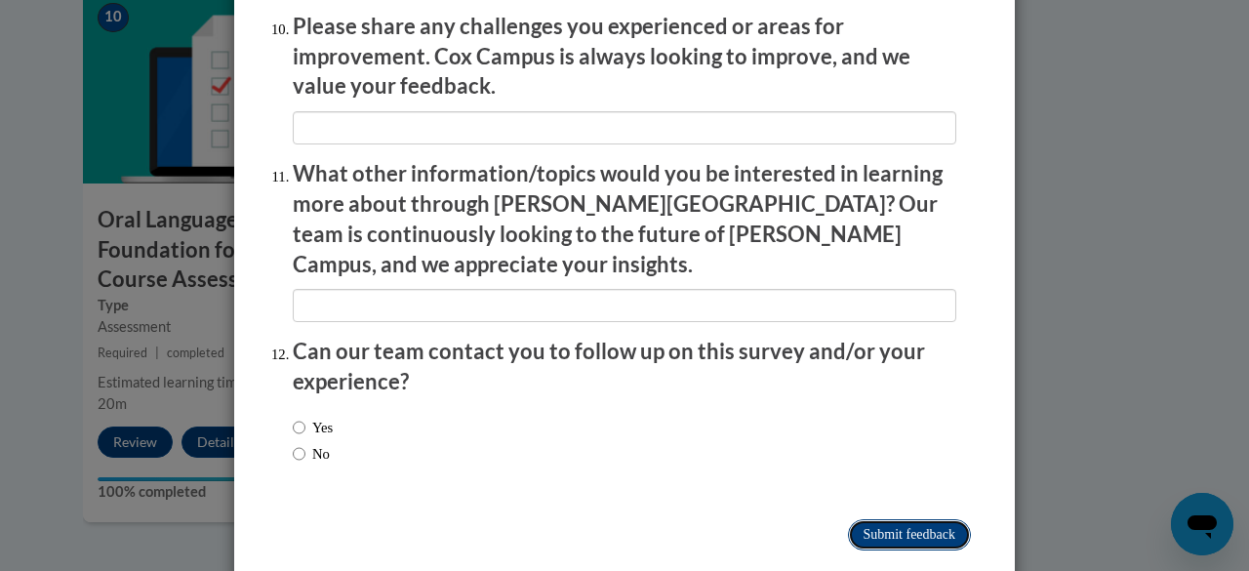
click at [860, 519] on input "Submit feedback" at bounding box center [909, 534] width 123 height 31
